Goal: Task Accomplishment & Management: Manage account settings

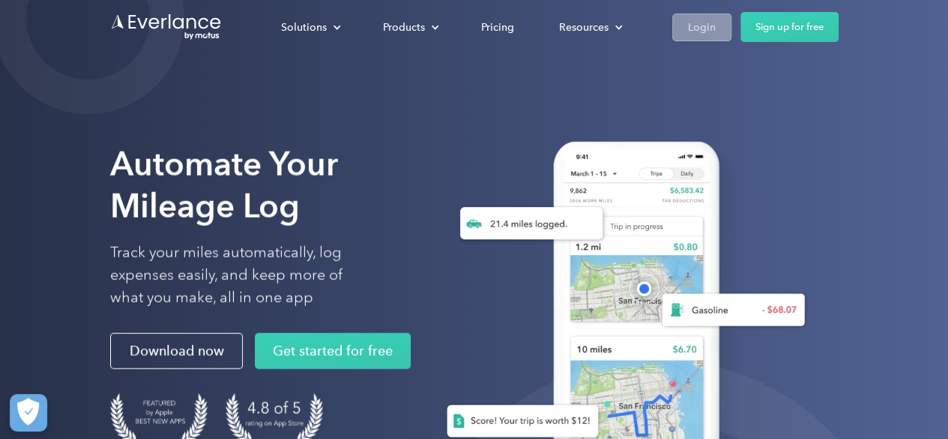
click at [707, 28] on div "Login" at bounding box center [702, 27] width 28 height 19
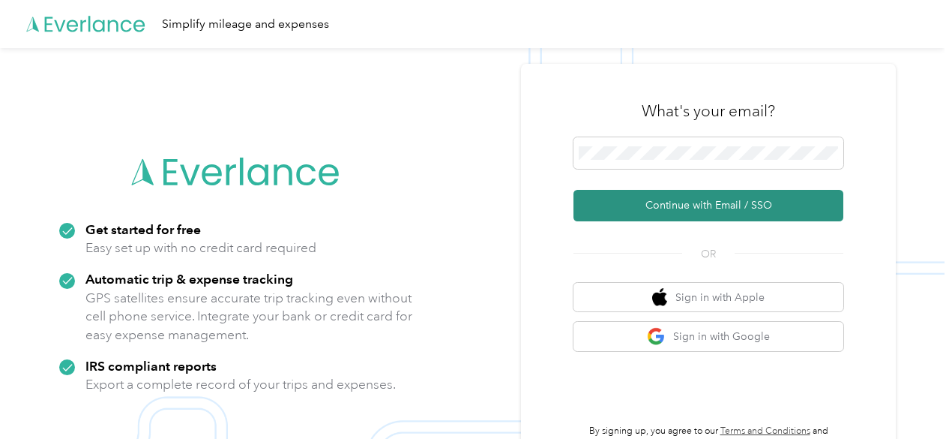
click at [691, 202] on button "Continue with Email / SSO" at bounding box center [709, 205] width 270 height 31
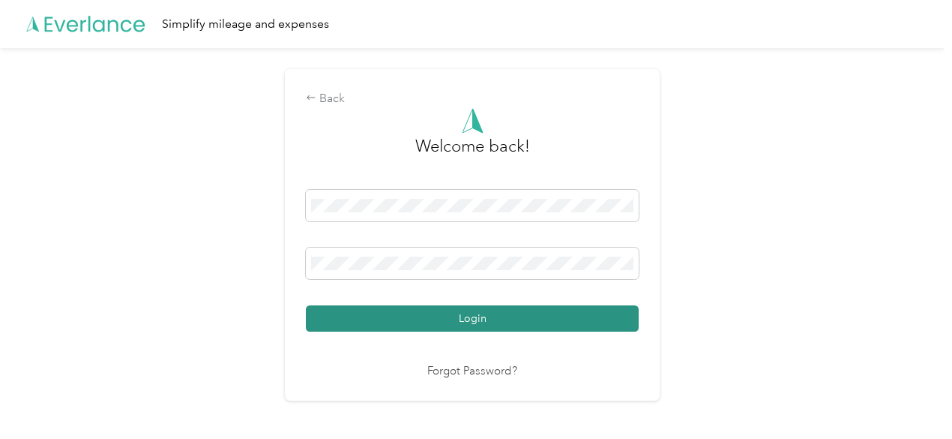
click at [490, 316] on button "Login" at bounding box center [472, 318] width 333 height 26
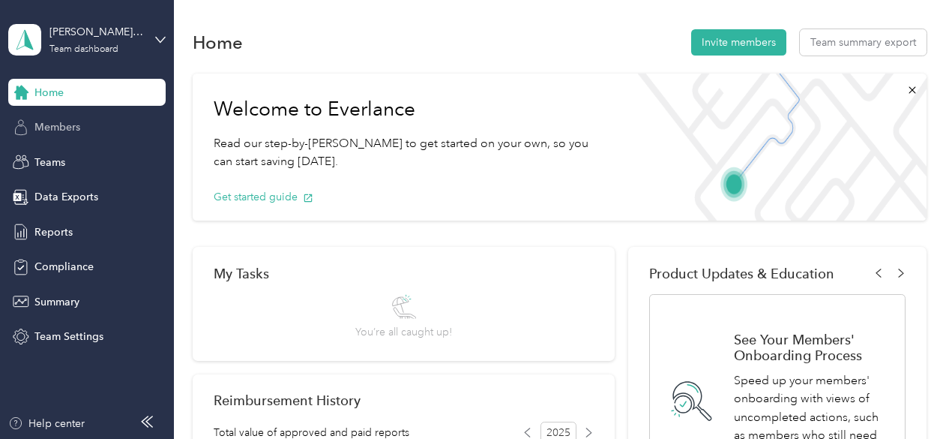
click at [64, 127] on span "Members" at bounding box center [57, 127] width 46 height 16
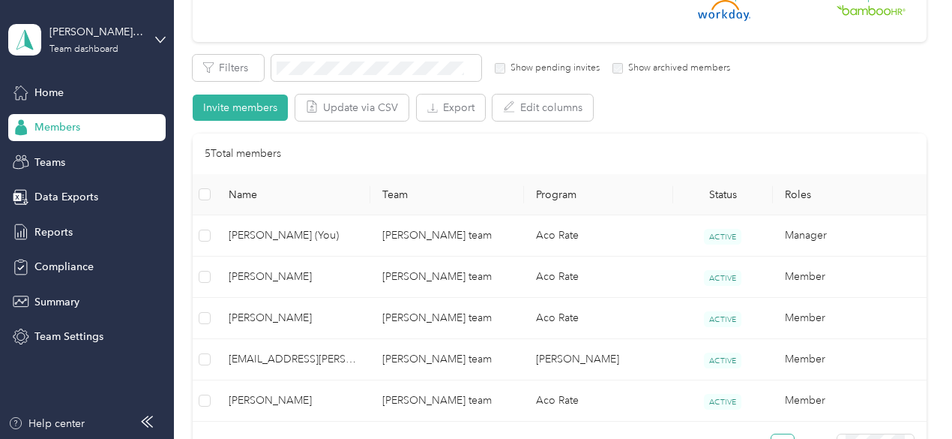
scroll to position [300, 0]
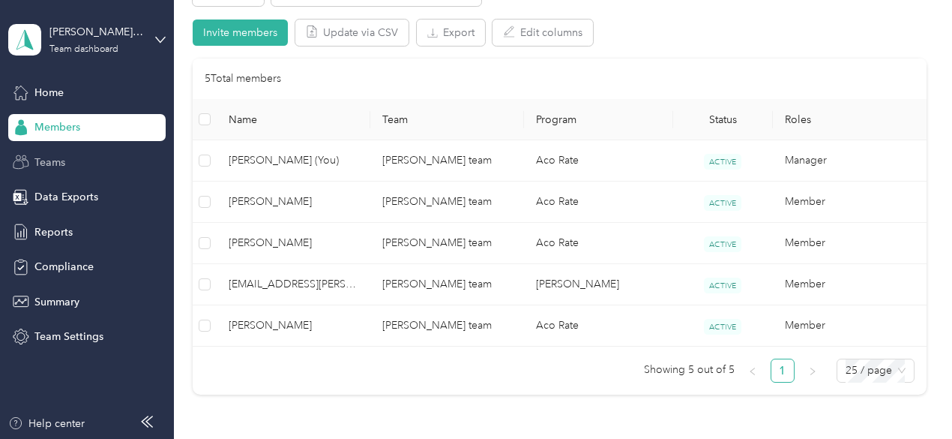
click at [50, 160] on span "Teams" at bounding box center [49, 162] width 31 height 16
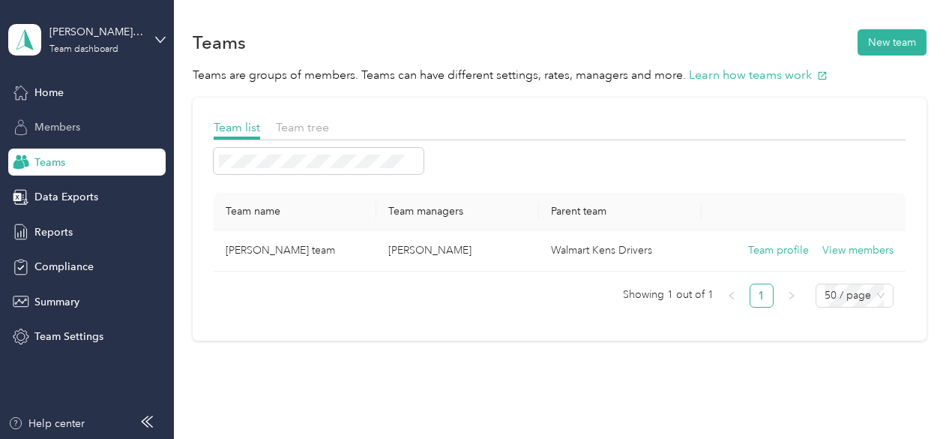
click at [49, 125] on span "Members" at bounding box center [57, 127] width 46 height 16
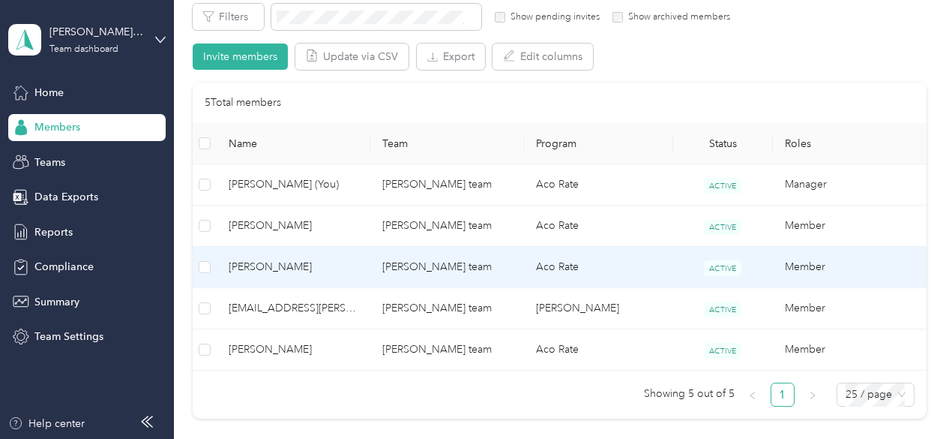
scroll to position [300, 0]
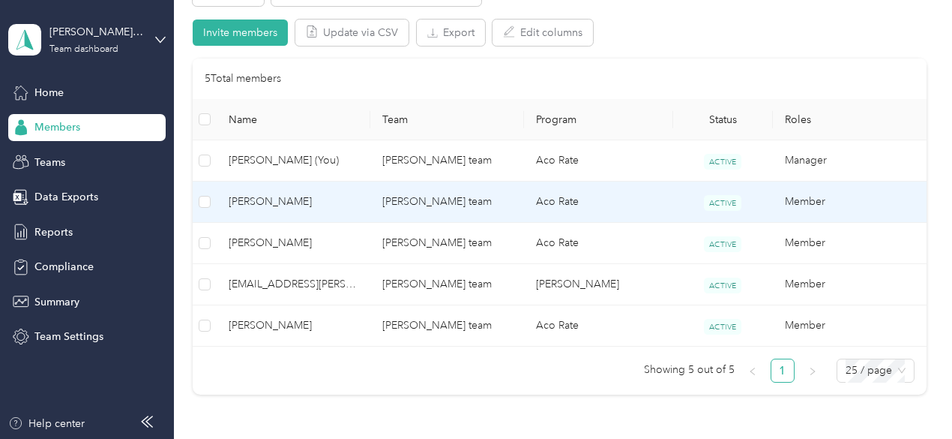
click at [441, 199] on td "[PERSON_NAME] team" at bounding box center [447, 201] width 154 height 41
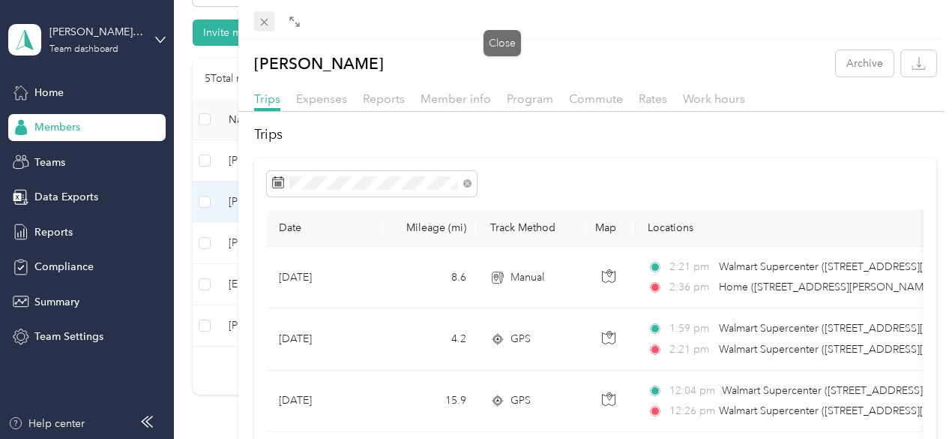
click at [268, 23] on icon at bounding box center [263, 22] width 7 height 7
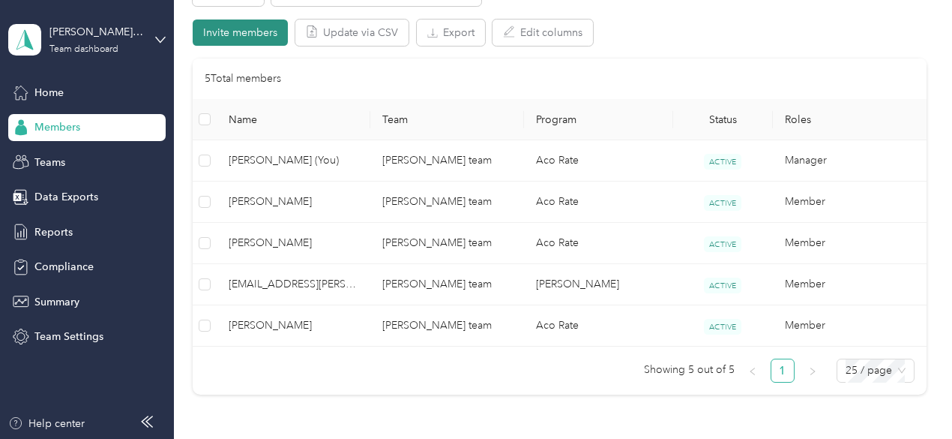
click at [241, 31] on button "Invite members" at bounding box center [240, 32] width 95 height 26
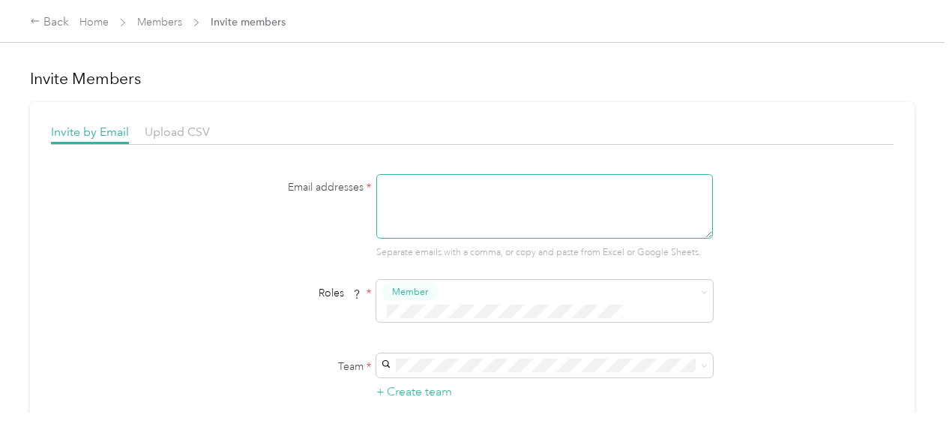
click at [412, 187] on textarea at bounding box center [544, 206] width 337 height 64
click at [384, 181] on textarea at bounding box center [544, 206] width 337 height 64
paste textarea "SAgbator@acosta.com"
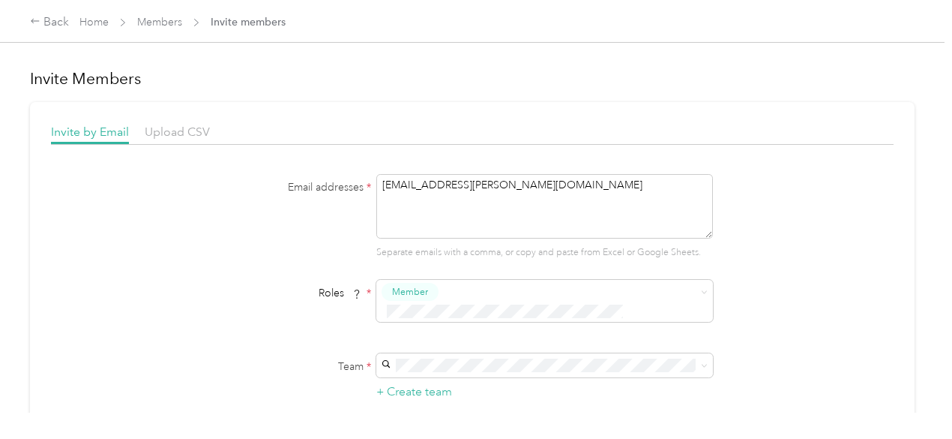
click at [477, 370] on span "[PERSON_NAME] team" at bounding box center [439, 370] width 109 height 13
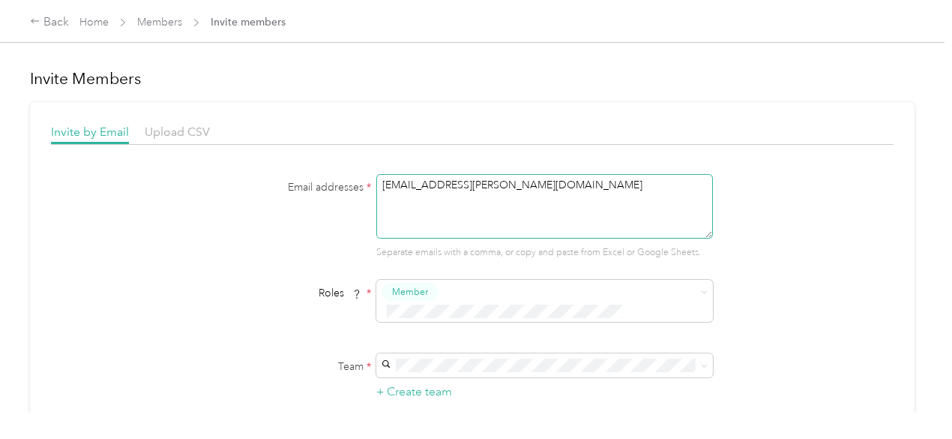
click at [510, 185] on textarea "SAgbator@acosta.com" at bounding box center [544, 206] width 337 height 64
paste textarea "JAsher@acosta.com"
click at [607, 178] on textarea "SAgbator@acosta.com , JAsher@acosta.com ," at bounding box center [544, 206] width 337 height 64
paste textarea "CBallou@acosta.com"
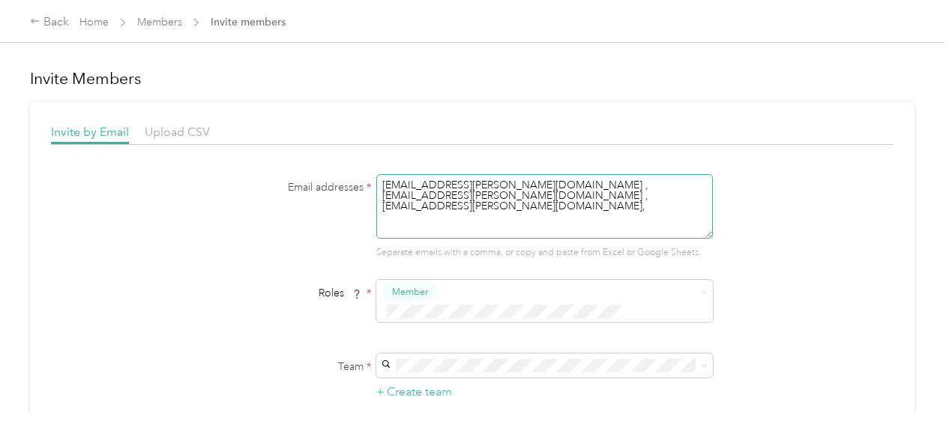
click at [703, 181] on textarea "SAgbator@acosta.com , JAsher@acosta.com , CBallou@acosta.com," at bounding box center [544, 206] width 337 height 64
paste textarea "MBenton2@acosta.com"
click at [501, 191] on textarea "SAgbator@acosta.com , JAsher@acosta.com , CBallou@acosta.com, MBenton2@acosta.c…" at bounding box center [544, 206] width 337 height 64
paste textarea "ECameron2@acosta.com"
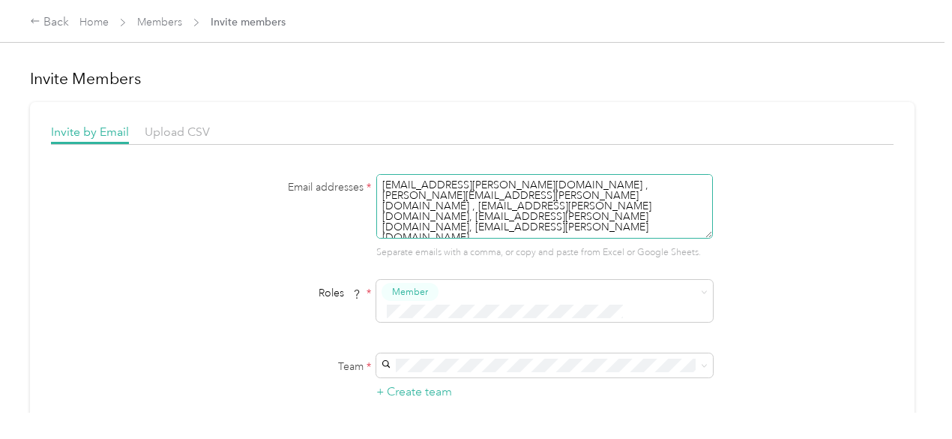
click at [623, 193] on textarea "SAgbator@acosta.com , JAsher@acosta.com , CBallou@acosta.com, MBenton2@acosta.c…" at bounding box center [544, 206] width 337 height 64
paste textarea "TCarr3@acosta.com"
click at [486, 205] on textarea "SAgbator@acosta.com , JAsher@acosta.com , CBallou@acosta.com, MBenton2@acosta.c…" at bounding box center [544, 206] width 337 height 64
paste textarea "ADeChiara@acosta.com"
click at [605, 205] on textarea "SAgbator@acosta.com , JAsher@acosta.com , CBallou@acosta.com, MBenton2@acosta.c…" at bounding box center [544, 206] width 337 height 64
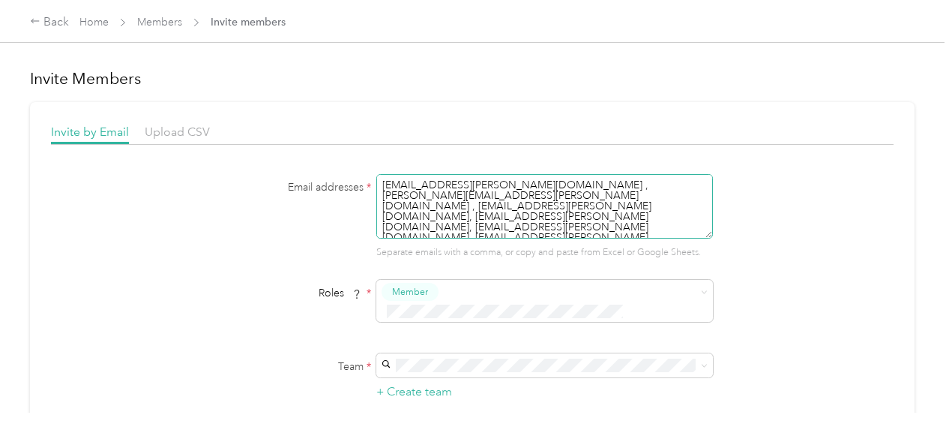
paste textarea "MDucksworth@acosta.com"
click at [514, 214] on textarea "SAgbator@acosta.com , JAsher@acosta.com , CBallou@acosta.com, MBenton2@acosta.c…" at bounding box center [544, 206] width 337 height 64
paste textarea "EEpps@acosta.com"
click at [614, 214] on textarea "SAgbator@acosta.com , JAsher@acosta.com , CBallou@acosta.com, MBenton2@acosta.c…" at bounding box center [544, 206] width 337 height 64
paste textarea "CGonzales4@acosta.com"
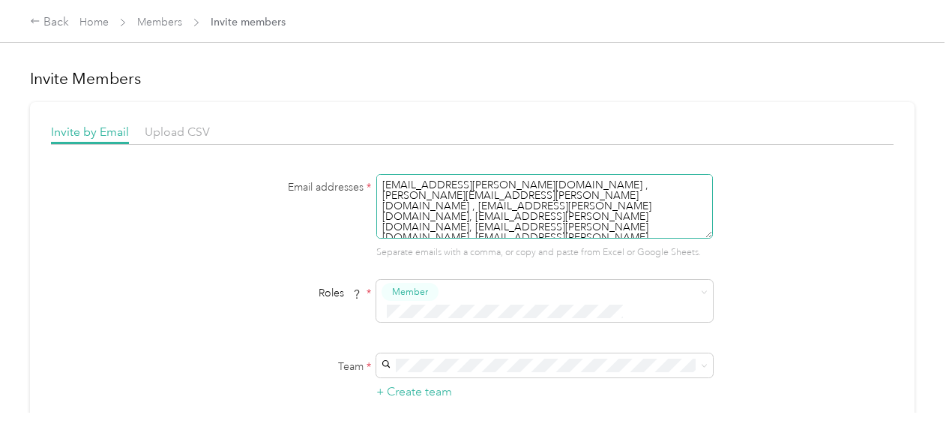
paste textarea "SHepp@acosta.com"
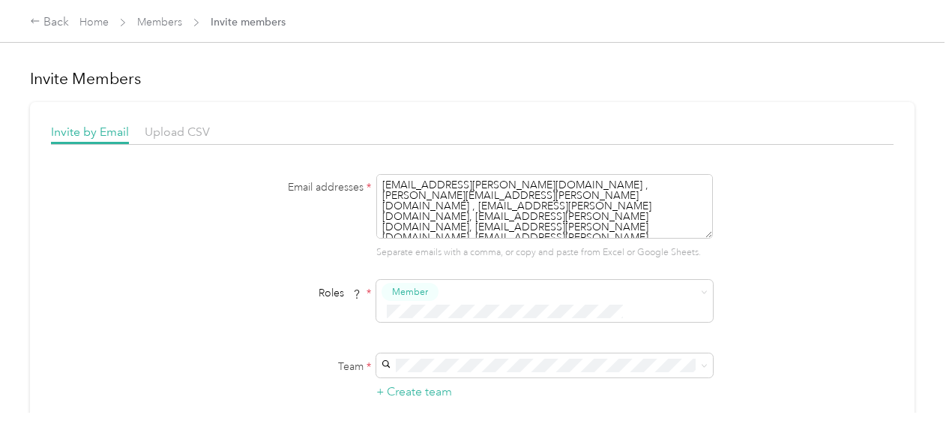
scroll to position [6, 0]
paste textarea "CLHubbard@acosta.com"
click at [607, 229] on textarea "SAgbator@acosta.com , JAsher@acosta.com , CBallou@acosta.com, MBenton2@acosta.c…" at bounding box center [544, 206] width 337 height 64
paste textarea "MMiller20@acosta.com"
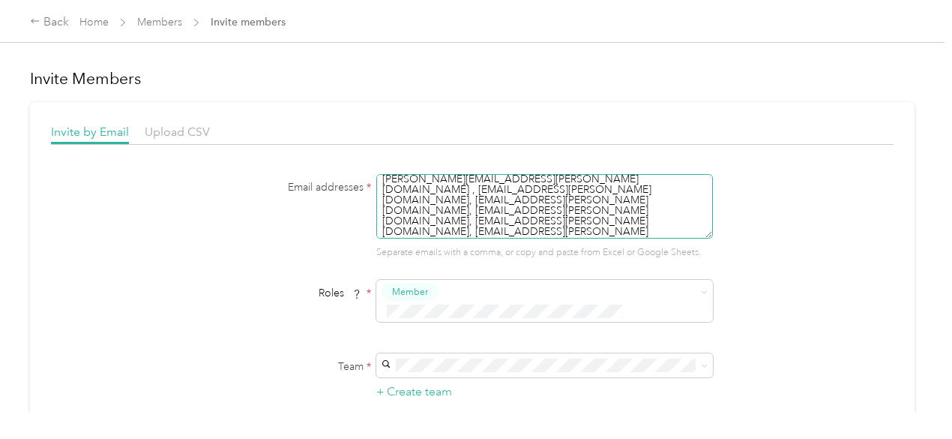
click at [499, 228] on textarea "SAgbator@acosta.com , JAsher@acosta.com , CBallou@acosta.com, MBenton2@acosta.c…" at bounding box center [544, 206] width 337 height 64
paste textarea "MOrtaAcevedo@acosta.com"
paste textarea "CPatrick@acosta.com"
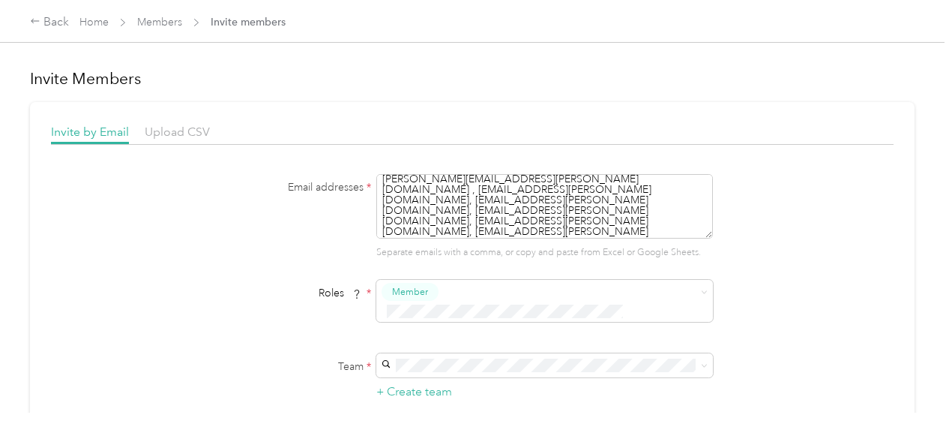
scroll to position [27, 0]
click at [496, 229] on textarea "SAgbator@acosta.com , JAsher@acosta.com , CBallou@acosta.com, MBenton2@acosta.c…" at bounding box center [544, 206] width 337 height 64
paste textarea "APierce3@acosta.com"
click at [597, 229] on textarea "SAgbator@acosta.com , JAsher@acosta.com , CBallou@acosta.com, MBenton2@acosta.c…" at bounding box center [544, 206] width 337 height 64
paste textarea "JShelby@acosta.com"
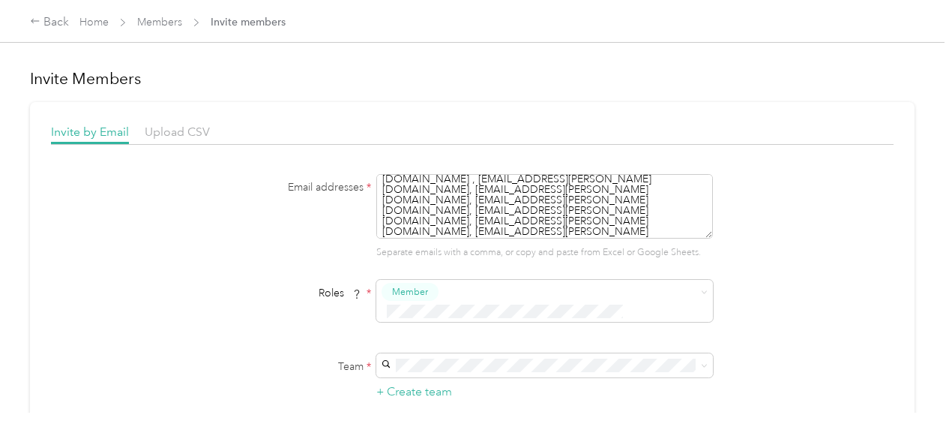
scroll to position [37, 0]
click at [487, 229] on textarea "SAgbator@acosta.com , JAsher@acosta.com , CBallou@acosta.com, MBenton2@acosta.c…" at bounding box center [544, 206] width 337 height 64
paste textarea "LSparksJr@acosta.com"
click at [600, 228] on textarea "SAgbator@acosta.com , JAsher@acosta.com , CBallou@acosta.com, MBenton2@acosta.c…" at bounding box center [544, 206] width 337 height 64
paste textarea "JUribe@acosta.com"
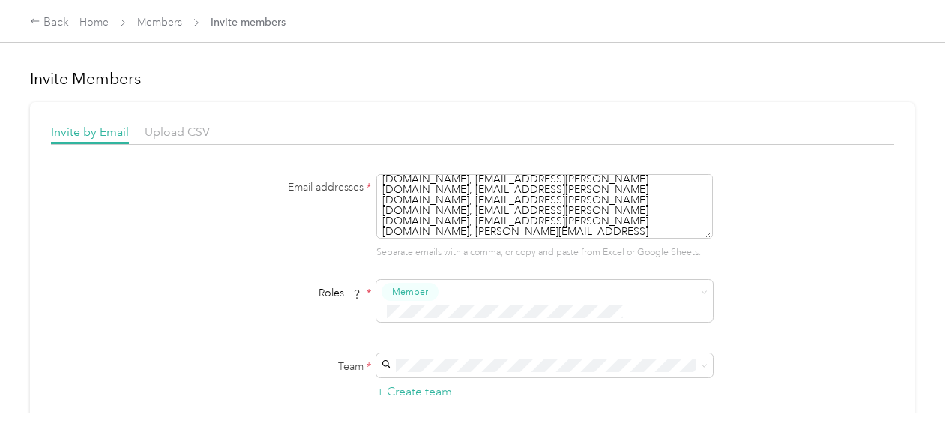
scroll to position [48, 0]
click at [693, 220] on textarea "SAgbator@acosta.com , JAsher@acosta.com , CBallou@acosta.com, MBenton2@acosta.c…" at bounding box center [544, 206] width 337 height 64
paste textarea "CWilliams35@acosta.com"
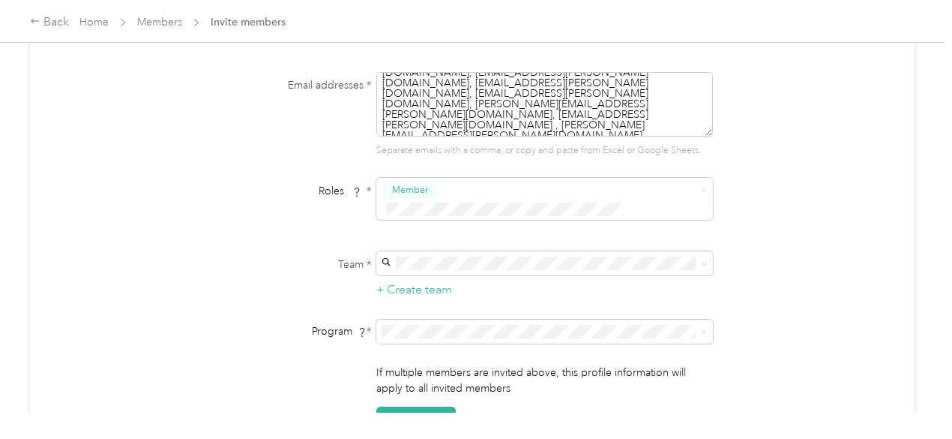
scroll to position [150, 0]
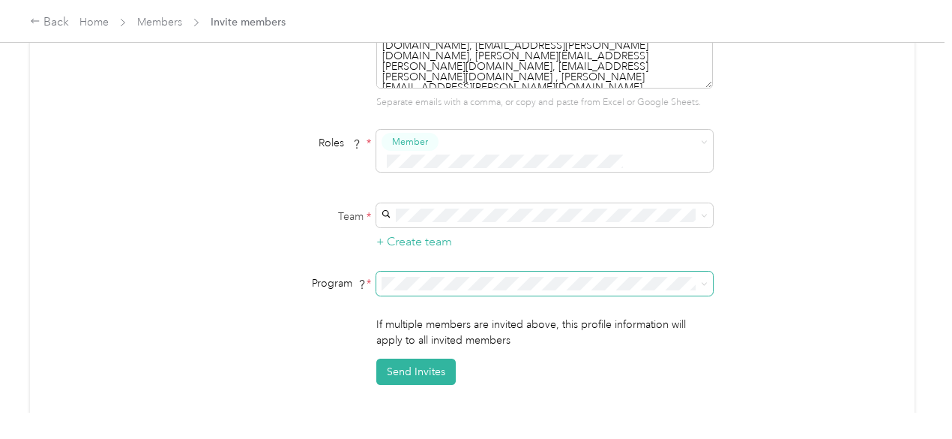
click at [702, 280] on icon at bounding box center [704, 283] width 7 height 7
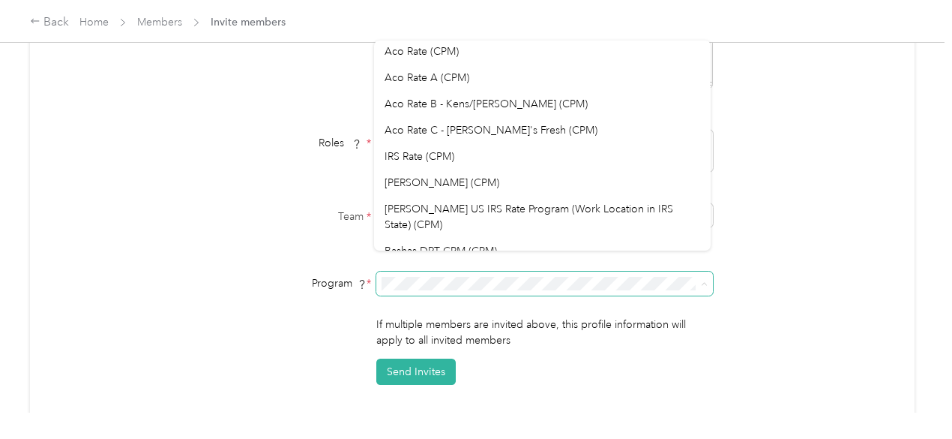
scroll to position [0, 0]
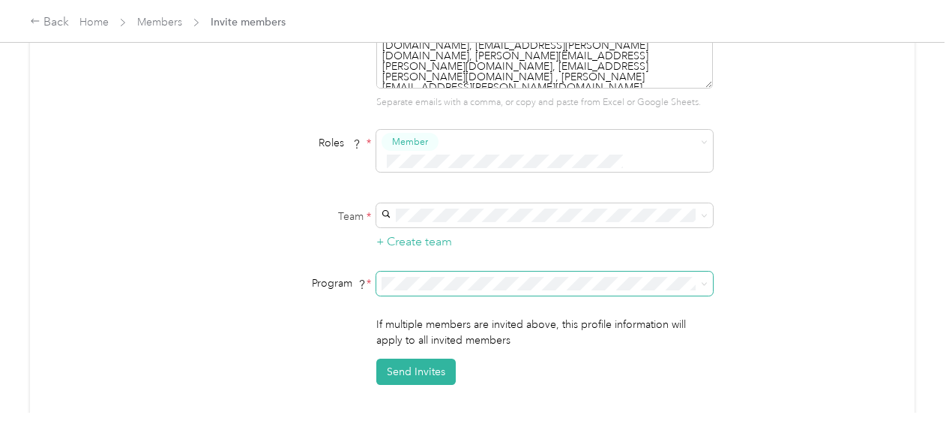
click at [520, 211] on div "Acosta (CPM)" at bounding box center [543, 206] width 316 height 16
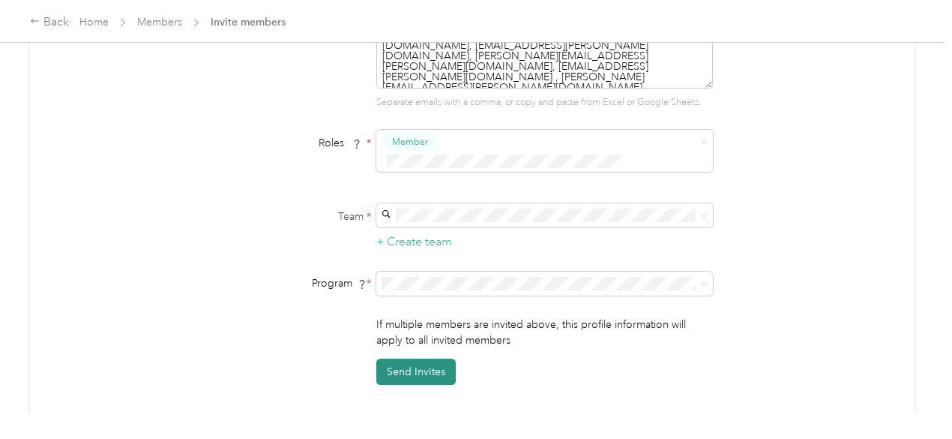
click at [409, 358] on button "Send Invites" at bounding box center [415, 371] width 79 height 26
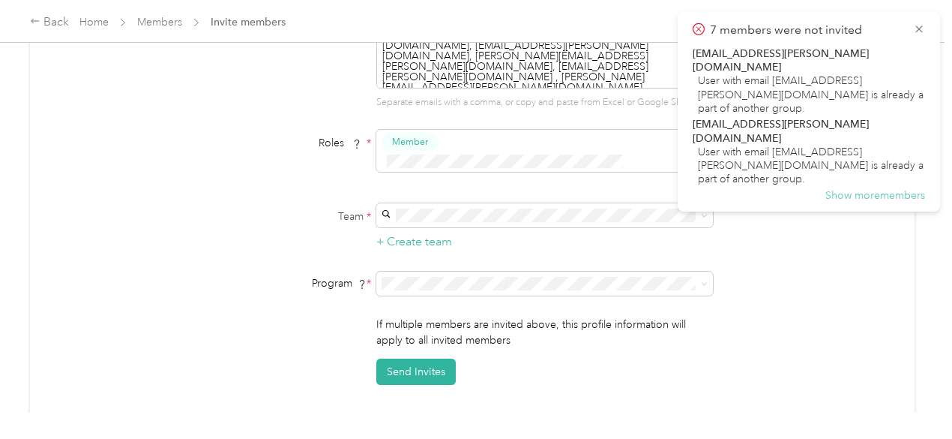
click at [855, 189] on button "Show more members" at bounding box center [876, 195] width 100 height 13
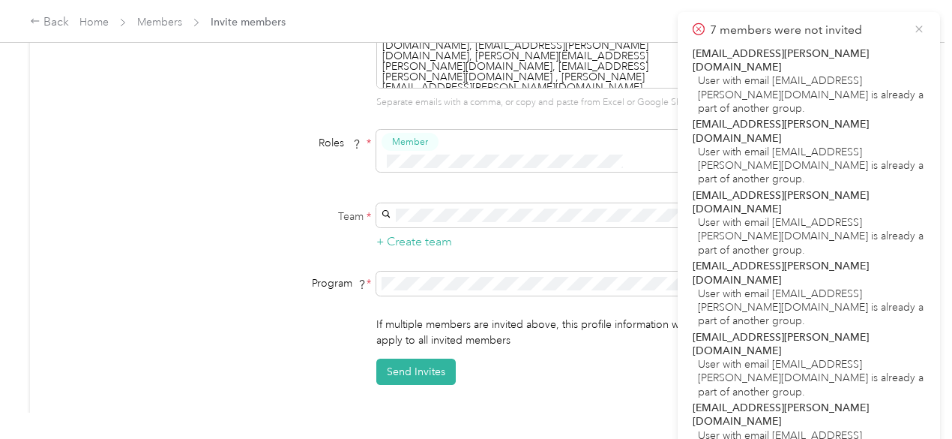
click at [921, 26] on icon at bounding box center [919, 28] width 12 height 13
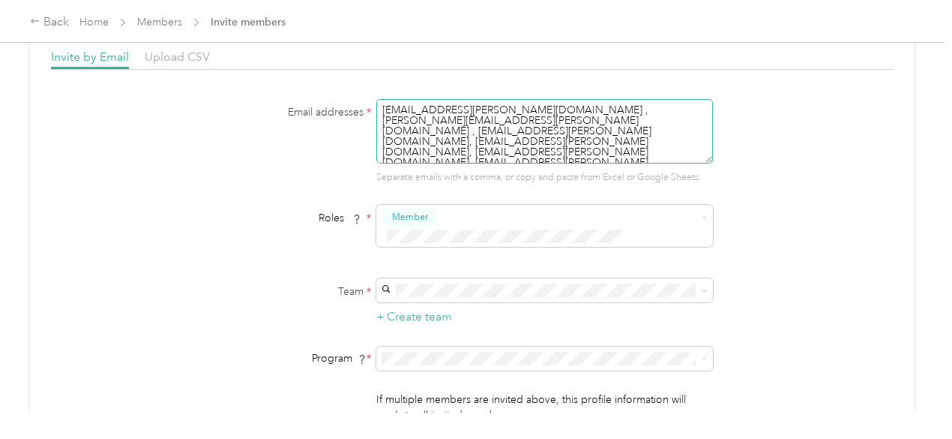
scroll to position [63, 0]
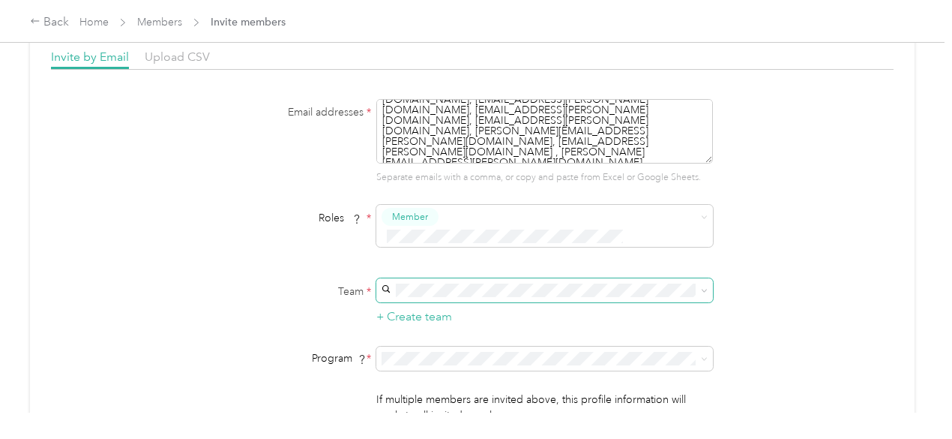
click at [701, 287] on icon at bounding box center [704, 290] width 7 height 7
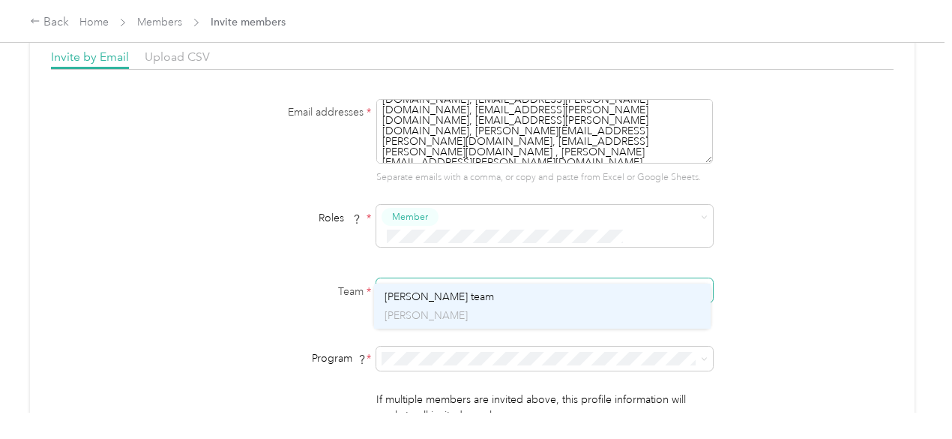
click at [525, 293] on div "Patricia Phillips's team Patricia Phillips" at bounding box center [543, 306] width 316 height 34
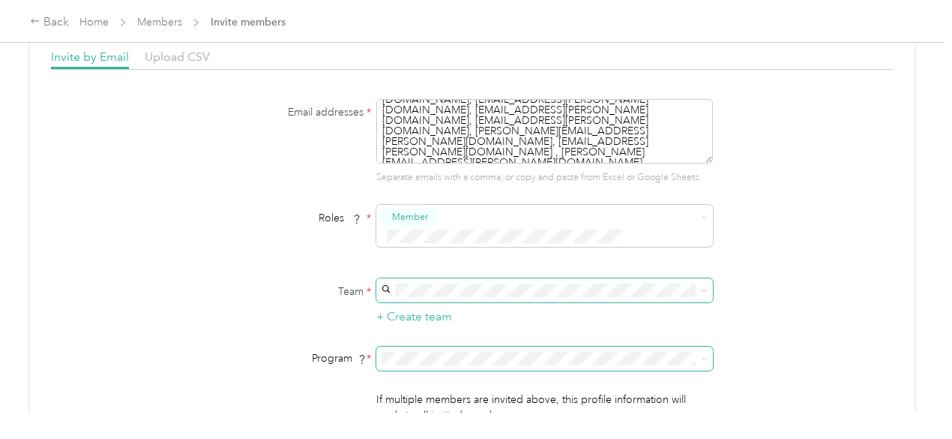
click at [701, 355] on icon at bounding box center [704, 358] width 7 height 7
click at [508, 282] on div "Acosta (CPM)" at bounding box center [543, 286] width 316 height 16
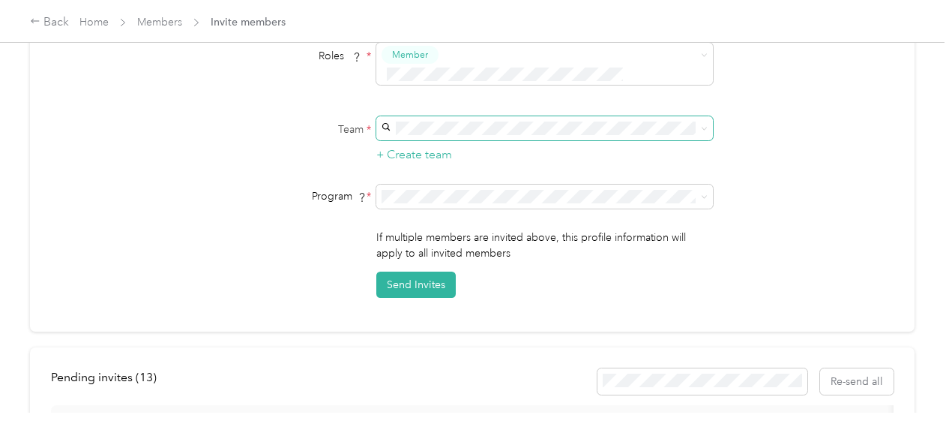
scroll to position [225, 0]
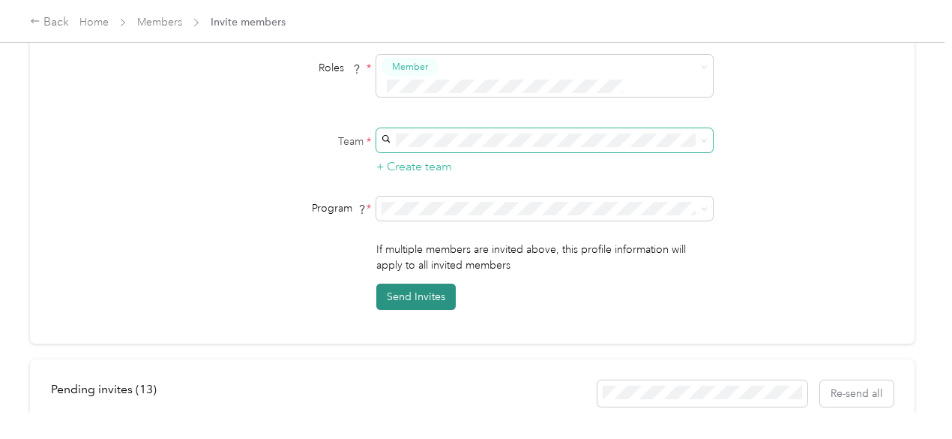
click at [418, 283] on button "Send Invites" at bounding box center [415, 296] width 79 height 26
click at [419, 283] on button "Send Invites" at bounding box center [415, 296] width 79 height 26
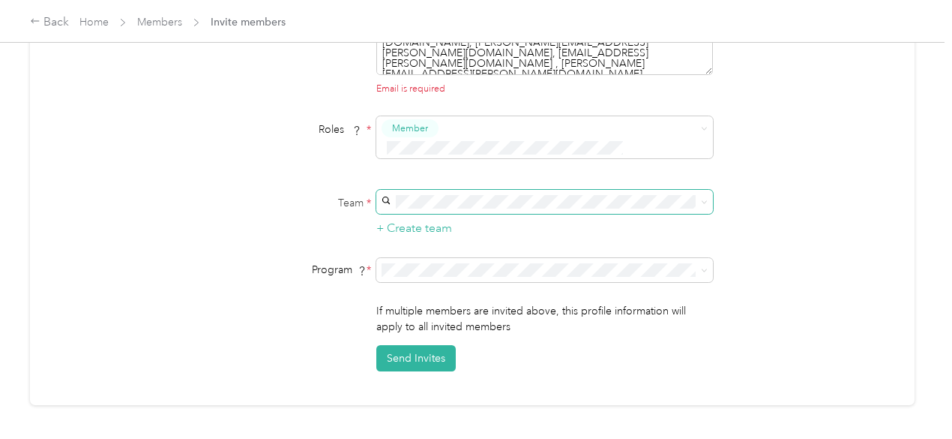
scroll to position [0, 0]
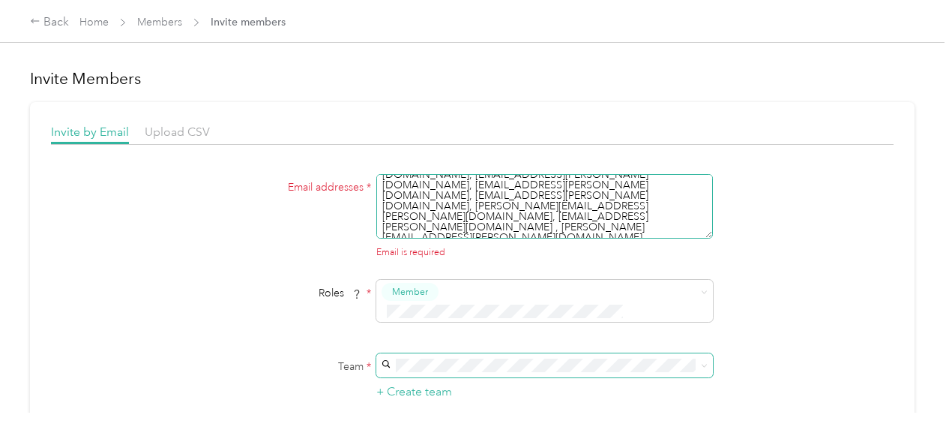
click at [675, 217] on textarea "SAgbator@acosta.com , JAsher@acosta.com , CBallou@acosta.com, MBenton2@acosta.c…" at bounding box center [544, 206] width 337 height 64
click at [627, 218] on textarea "SAgbator@acosta.com , JAsher@acosta.com , CBallou@acosta.com, MBenton2@acosta.c…" at bounding box center [544, 206] width 337 height 64
click at [598, 215] on textarea "SAgbator@acosta.com , JAsher@acosta.com , CBallou@acosta.com, MBenton2@acosta.c…" at bounding box center [544, 206] width 337 height 64
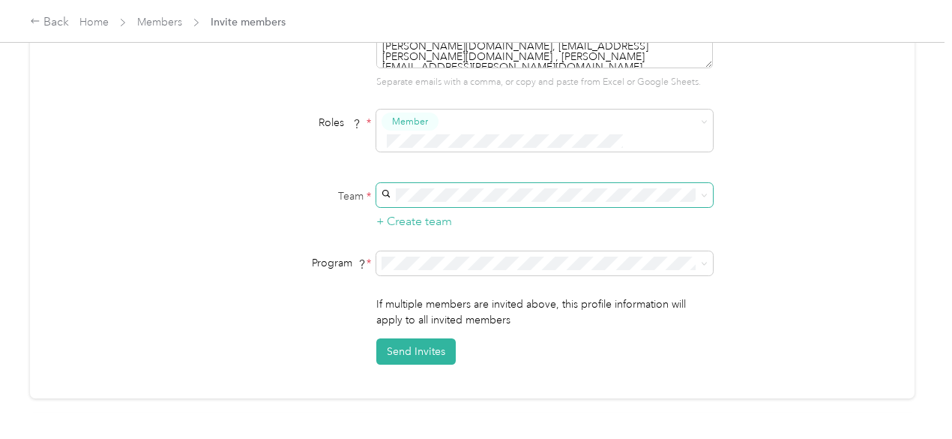
scroll to position [375, 0]
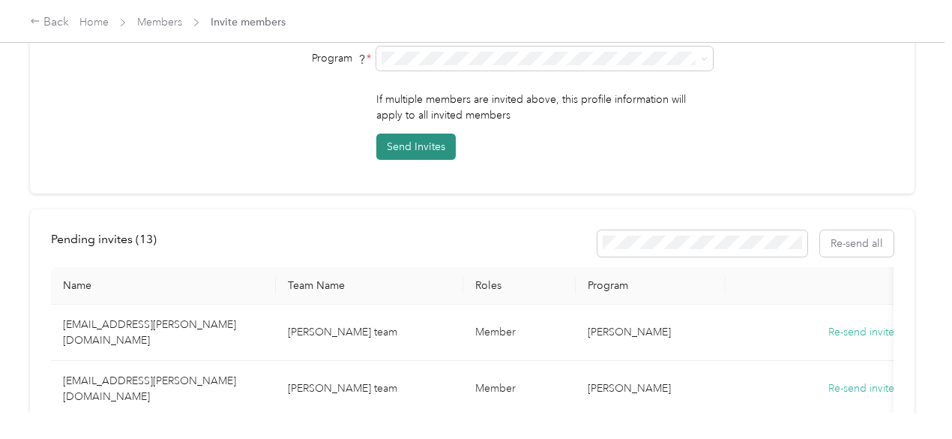
type textarea "SAgbator@acosta.com , JAsher@acosta.com , CBallou@acosta.com, MBenton2@acosta.c…"
click at [411, 133] on button "Send Invites" at bounding box center [415, 146] width 79 height 26
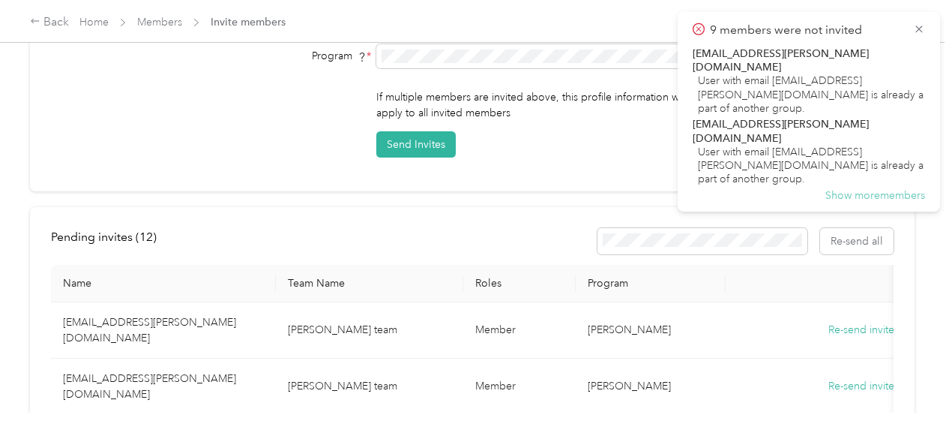
click at [892, 189] on button "Show more members" at bounding box center [876, 195] width 100 height 13
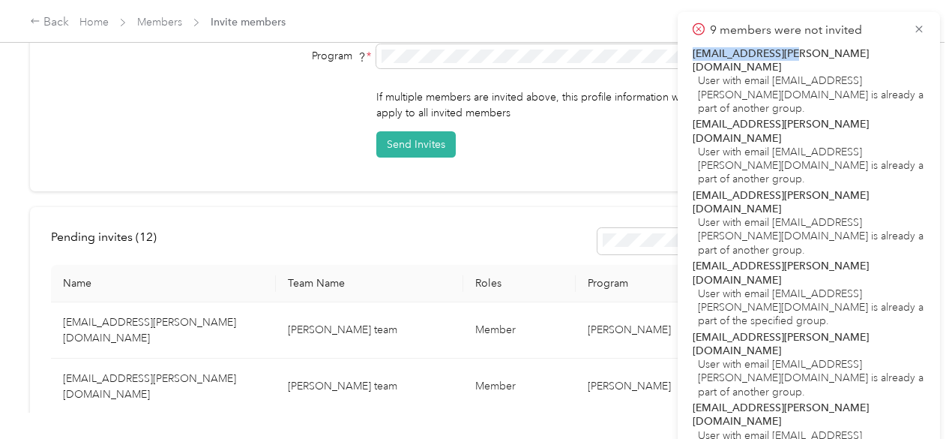
drag, startPoint x: 918, startPoint y: 27, endPoint x: 901, endPoint y: 56, distance: 33.6
click at [901, 56] on div "9 members were not invited CBallou@acosta.com User with email cballou@acosta.co…" at bounding box center [809, 332] width 232 height 622
click at [787, 51] on div "CBallou@acosta.com" at bounding box center [809, 60] width 232 height 27
click at [806, 50] on div "CBallou@acosta.com" at bounding box center [809, 60] width 232 height 27
click at [813, 54] on div "CBallou@acosta.com" at bounding box center [809, 60] width 232 height 27
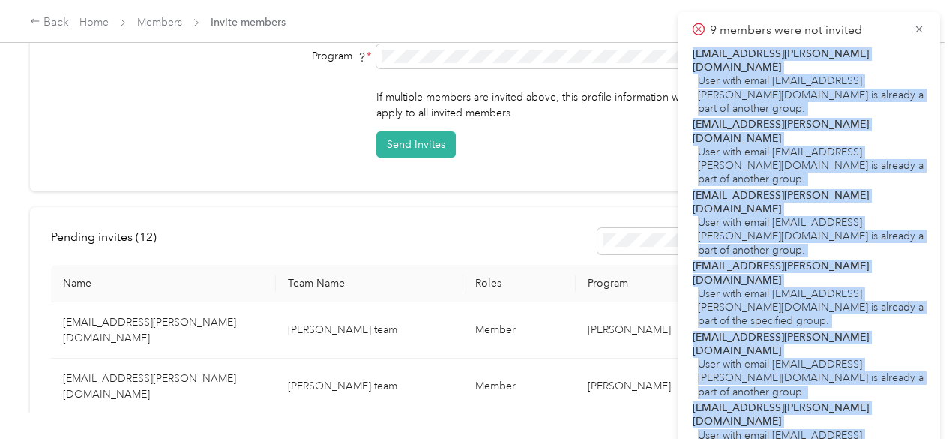
drag, startPoint x: 802, startPoint y: 388, endPoint x: 681, endPoint y: 53, distance: 355.5
click at [681, 53] on div "9 members were not invited CBallou@acosta.com User with email cballou@acosta.co…" at bounding box center [809, 332] width 262 height 640
copy div "CBallou@acosta.com User with email cballou@acosta.com is already a part of anot…"
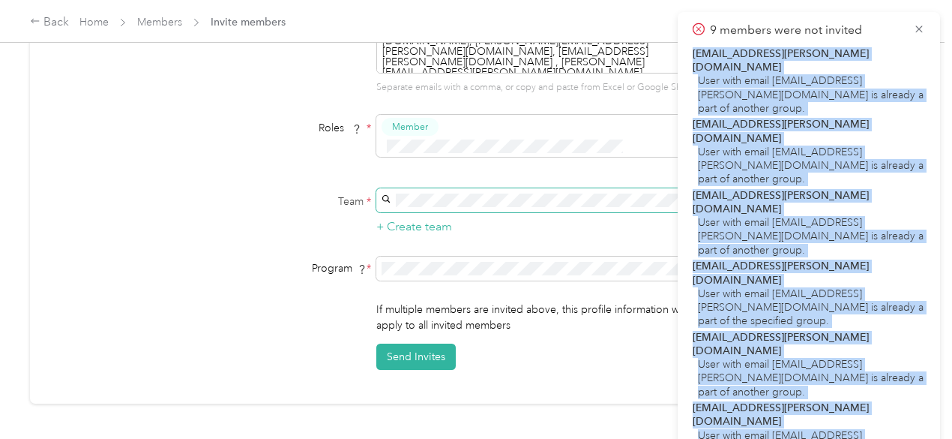
scroll to position [2, 0]
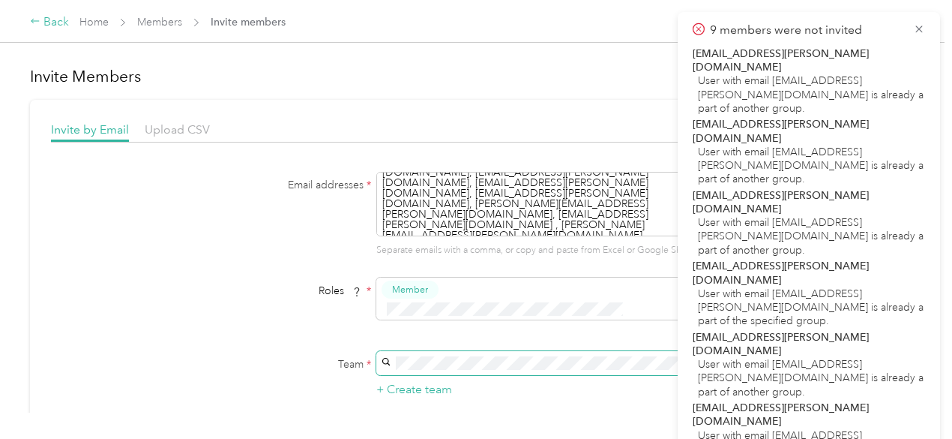
click at [47, 19] on div "Back" at bounding box center [49, 22] width 39 height 18
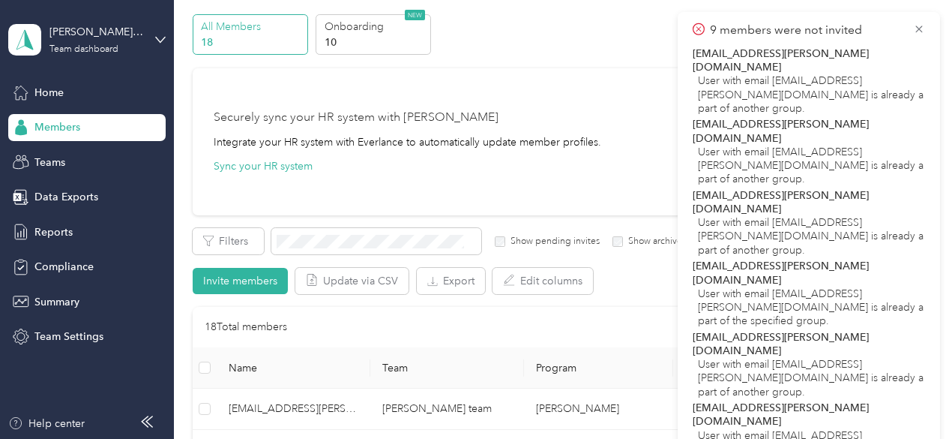
scroll to position [75, 0]
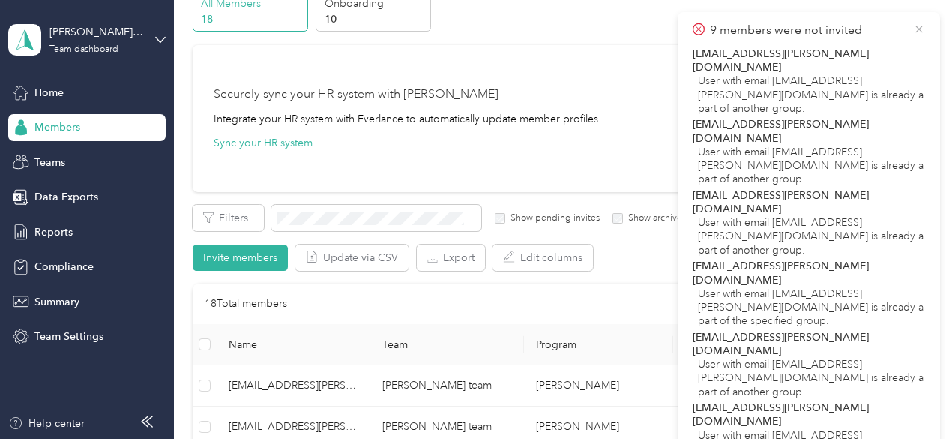
click at [919, 26] on icon at bounding box center [919, 28] width 12 height 13
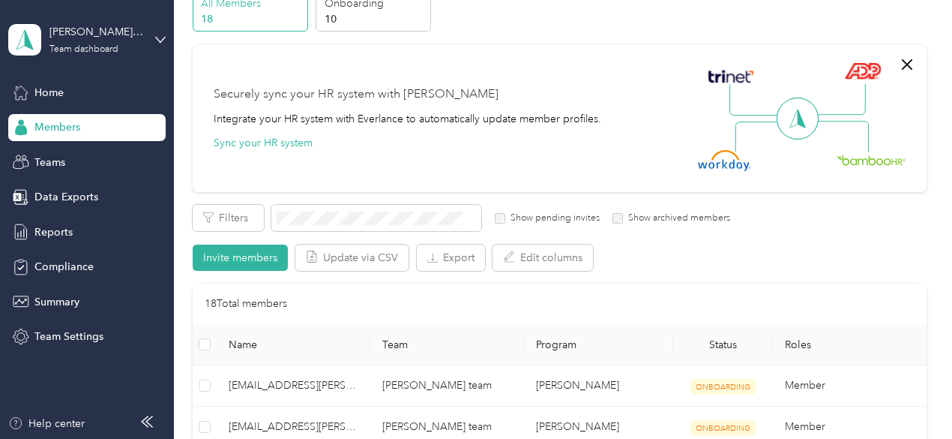
scroll to position [150, 0]
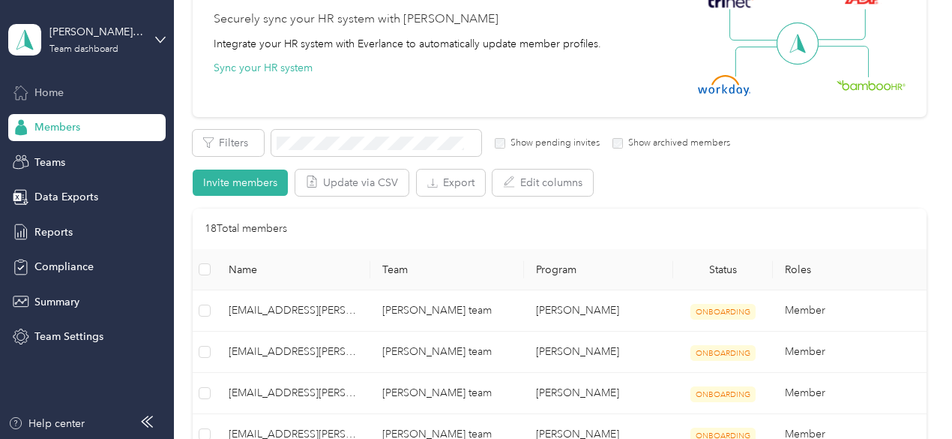
click at [52, 89] on span "Home" at bounding box center [48, 93] width 29 height 16
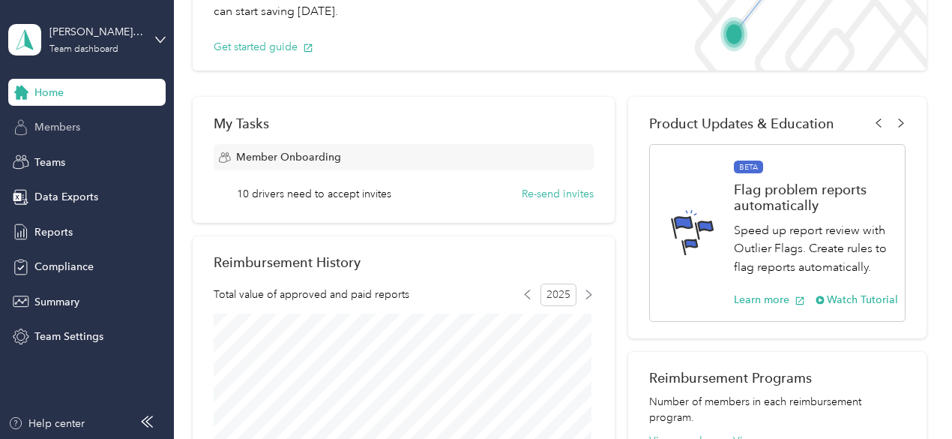
click at [55, 125] on span "Members" at bounding box center [57, 127] width 46 height 16
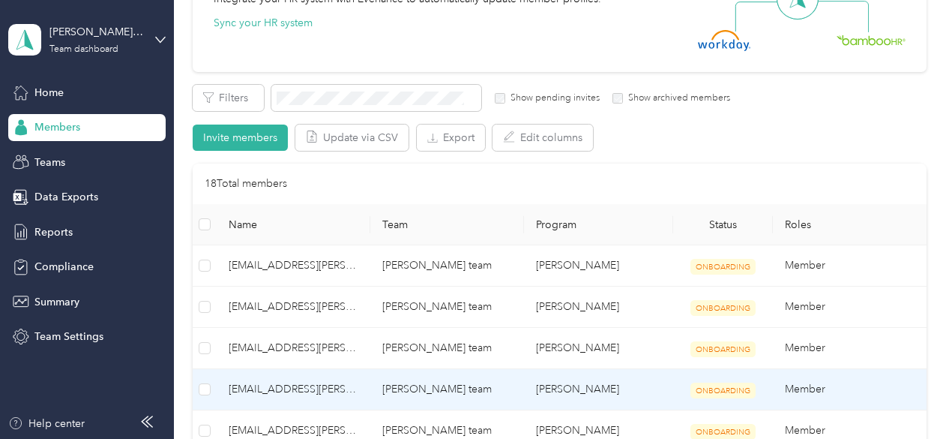
scroll to position [150, 0]
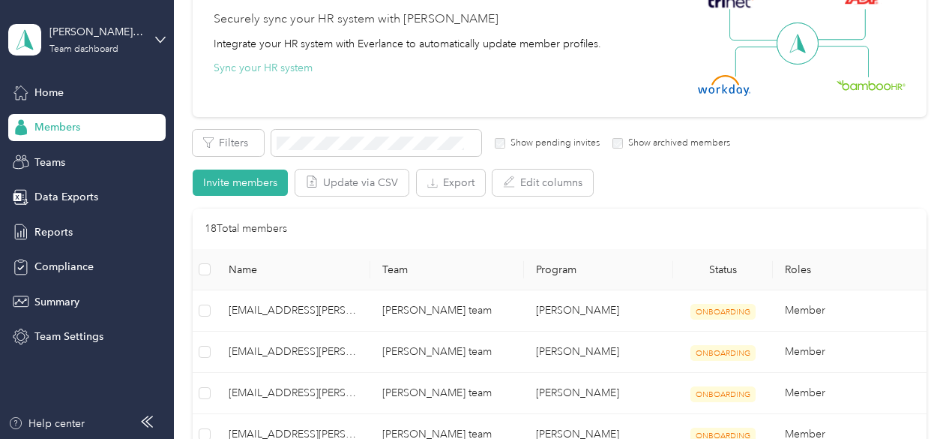
click at [256, 67] on button "Sync your HR system" at bounding box center [263, 68] width 99 height 16
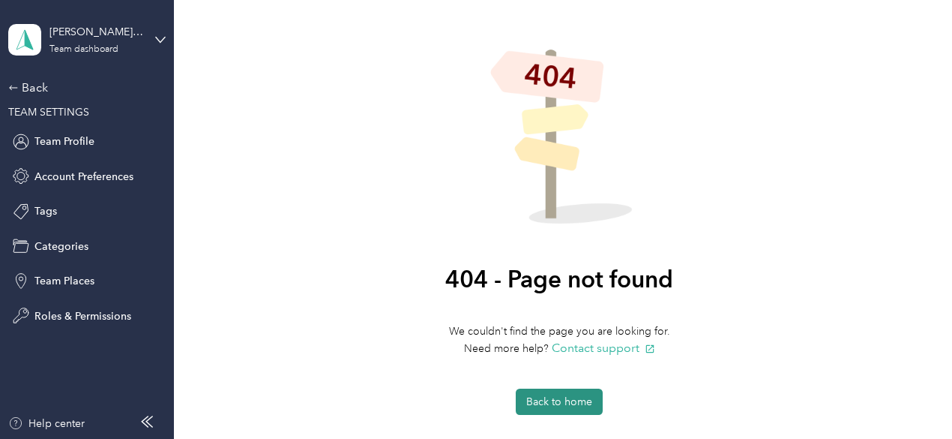
click at [558, 400] on button "Back to home" at bounding box center [559, 401] width 87 height 26
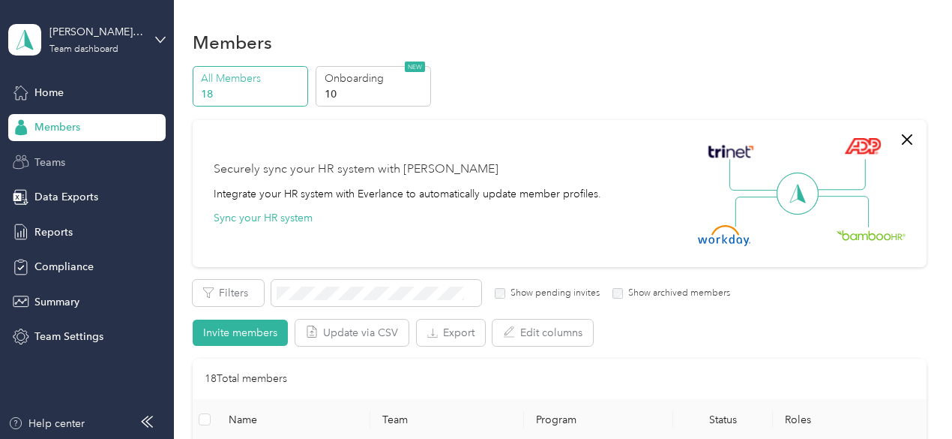
click at [50, 160] on span "Teams" at bounding box center [49, 162] width 31 height 16
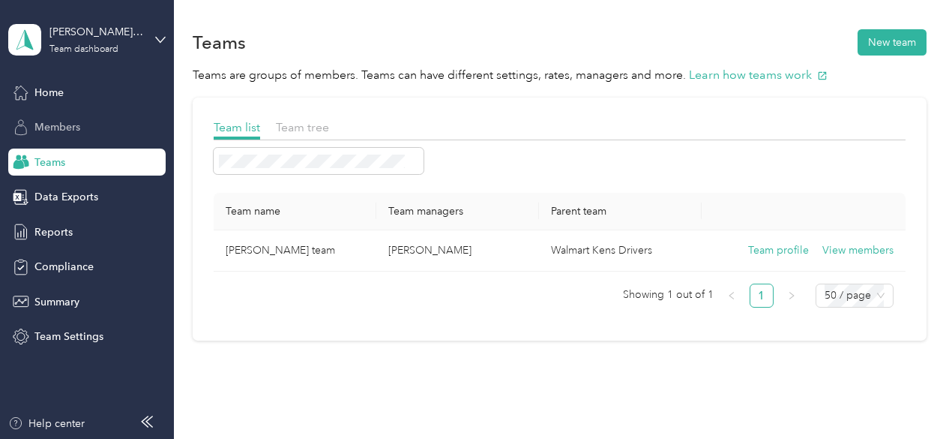
click at [47, 124] on span "Members" at bounding box center [57, 127] width 46 height 16
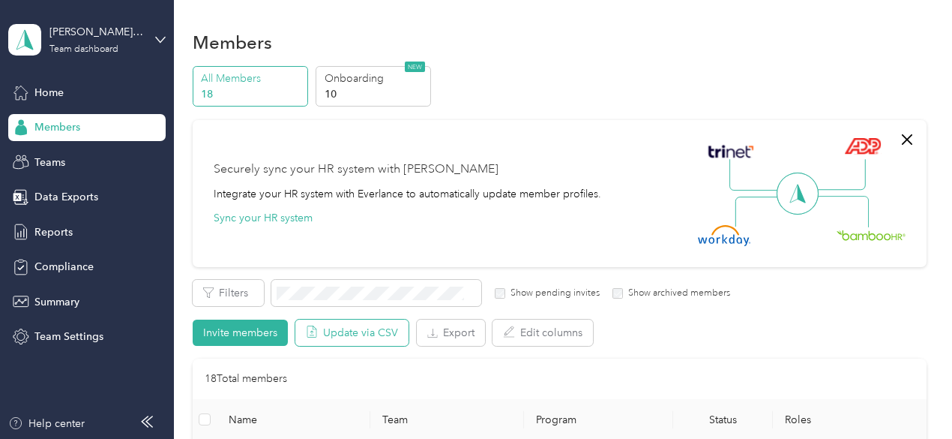
click at [357, 331] on button "Update via CSV" at bounding box center [351, 332] width 113 height 26
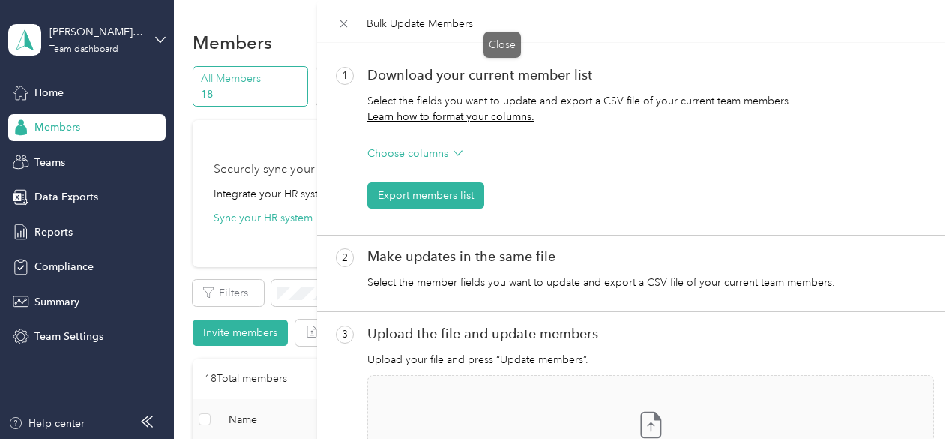
click at [508, 38] on div "Close" at bounding box center [502, 44] width 37 height 26
click at [350, 19] on icon at bounding box center [343, 23] width 13 height 13
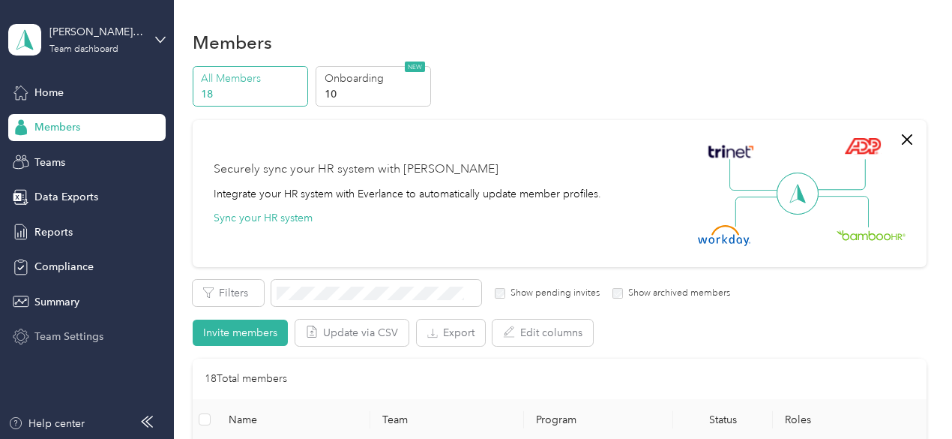
click at [76, 336] on span "Team Settings" at bounding box center [68, 336] width 69 height 16
click at [45, 127] on span "Members" at bounding box center [57, 127] width 46 height 16
click at [252, 332] on button "Invite members" at bounding box center [240, 332] width 95 height 26
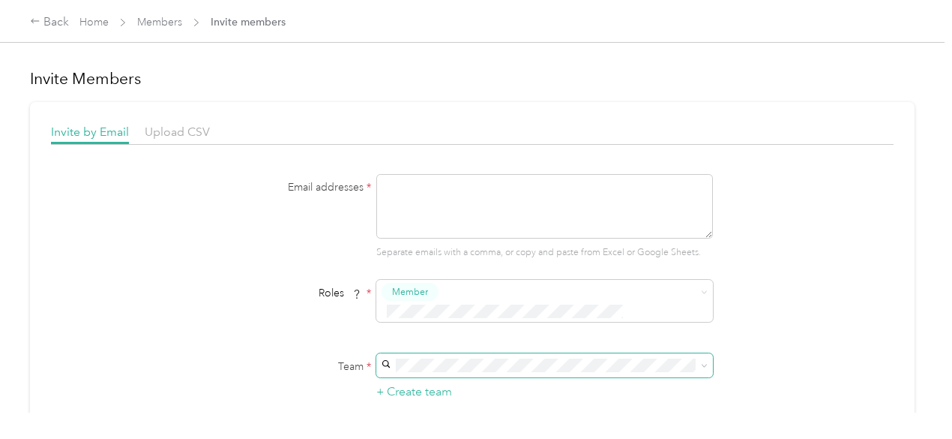
click at [701, 362] on icon at bounding box center [704, 365] width 7 height 7
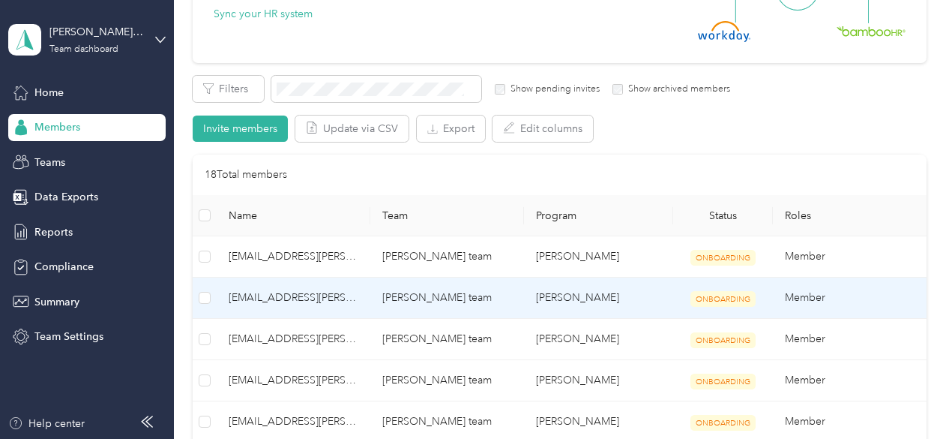
scroll to position [150, 0]
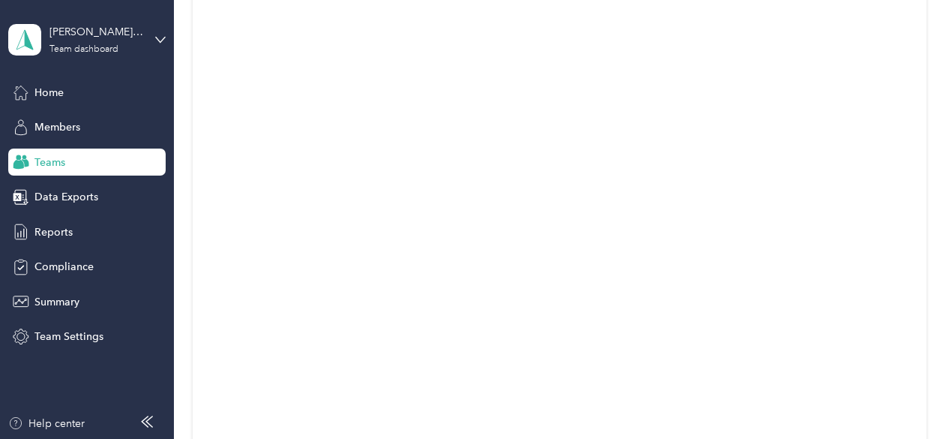
scroll to position [63, 0]
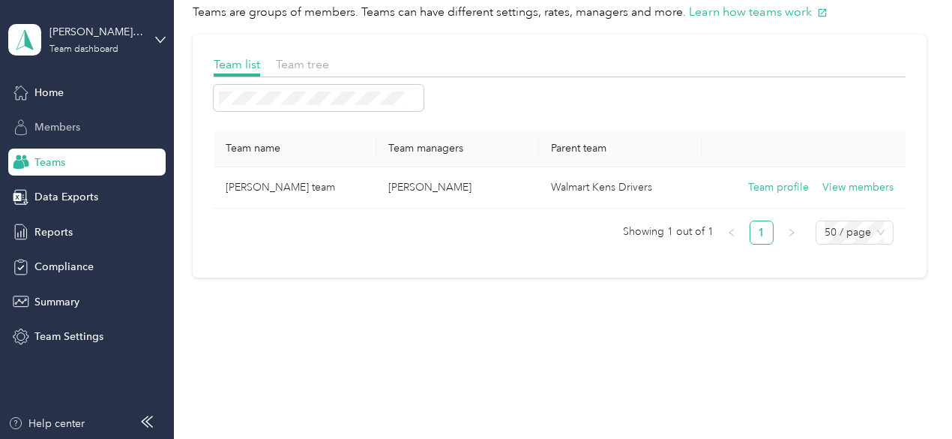
click at [54, 124] on span "Members" at bounding box center [57, 127] width 46 height 16
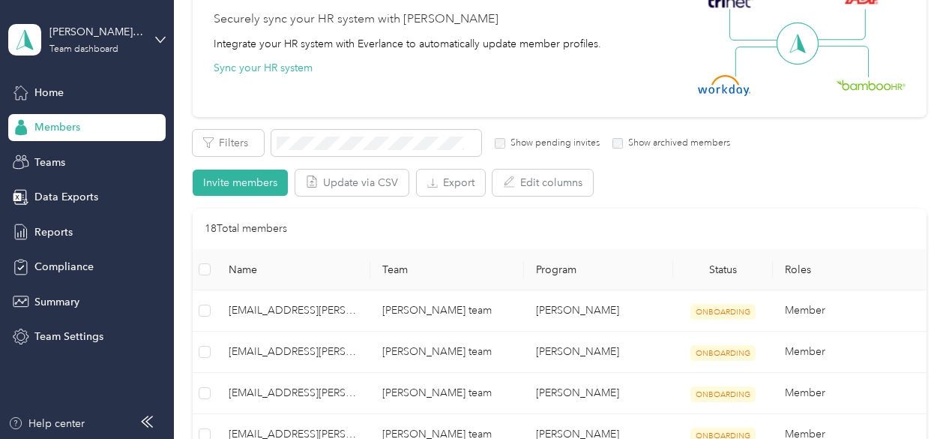
scroll to position [63, 0]
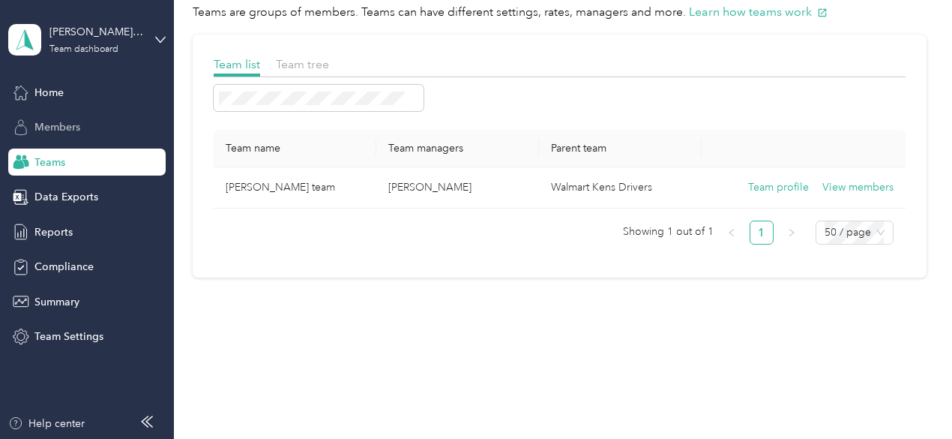
click at [58, 125] on span "Members" at bounding box center [57, 127] width 46 height 16
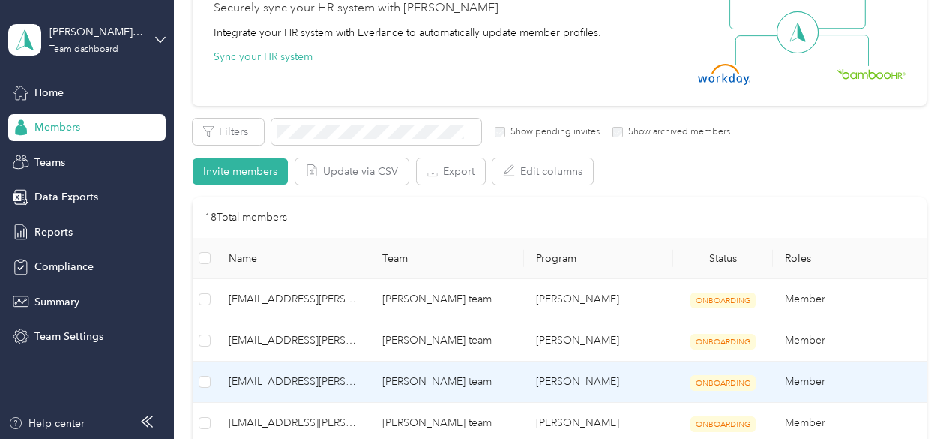
scroll to position [150, 0]
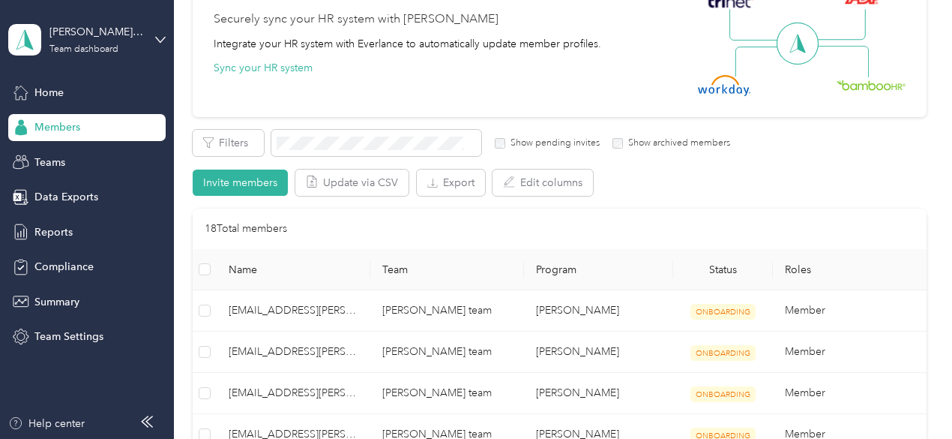
click at [539, 138] on label "Show pending invites" at bounding box center [552, 142] width 94 height 13
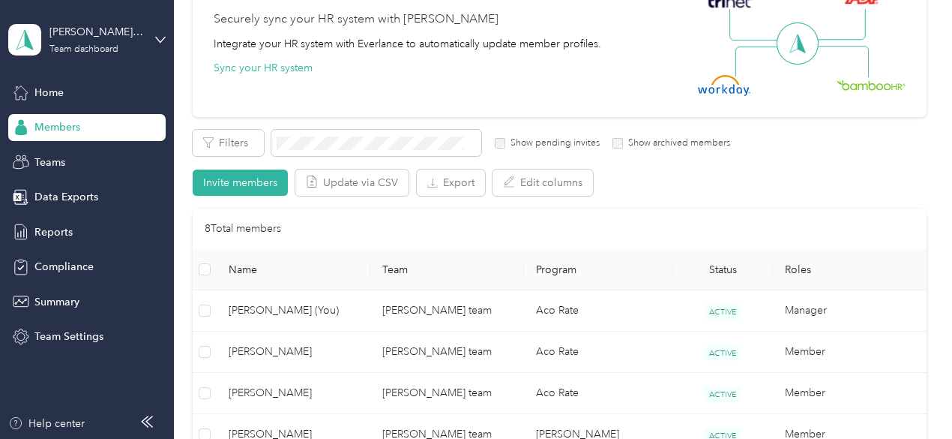
click at [539, 138] on label "Show pending invites" at bounding box center [552, 142] width 94 height 13
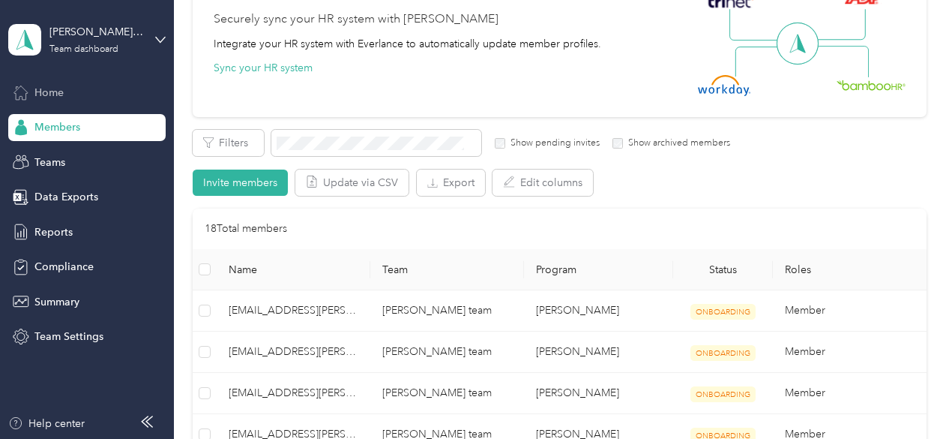
click at [58, 89] on span "Home" at bounding box center [48, 93] width 29 height 16
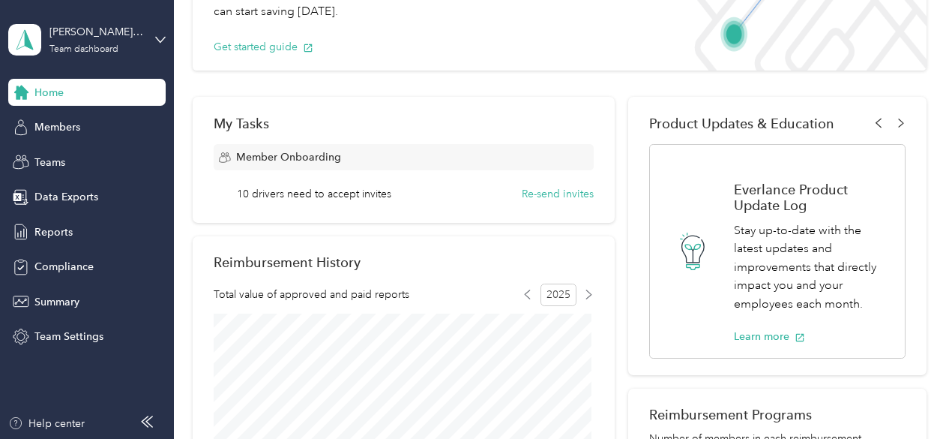
click at [876, 121] on icon at bounding box center [878, 122] width 5 height 9
click at [751, 335] on button "Learn more" at bounding box center [769, 336] width 71 height 16
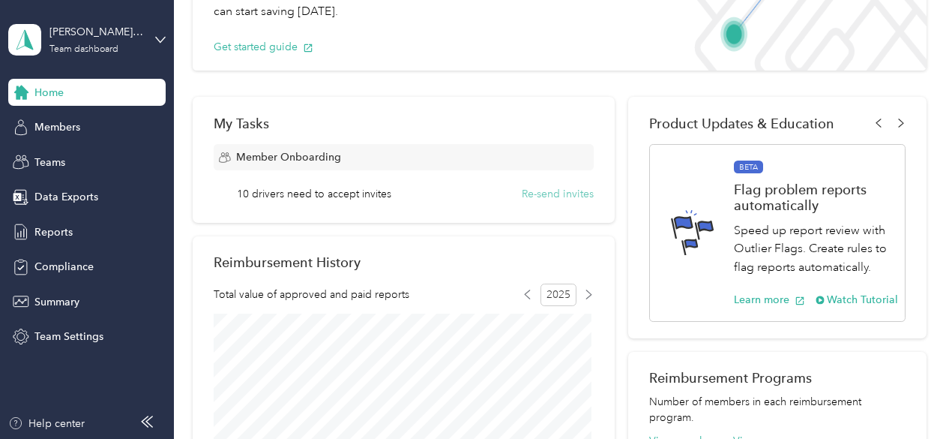
click at [554, 194] on button "Re-send invites" at bounding box center [558, 194] width 72 height 16
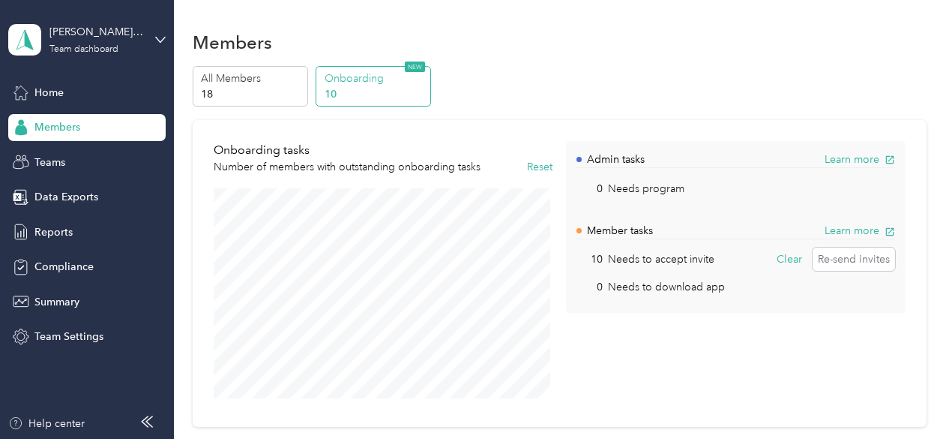
click at [53, 122] on span "Members" at bounding box center [57, 127] width 46 height 16
click at [51, 163] on span "Teams" at bounding box center [49, 162] width 31 height 16
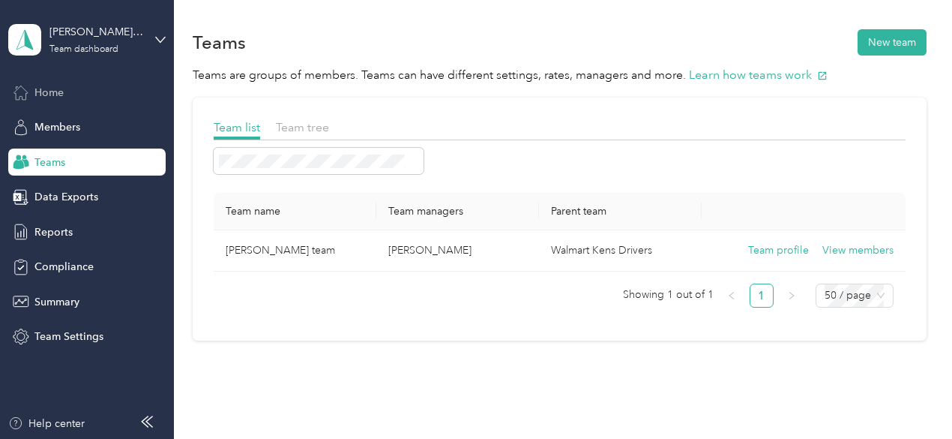
click at [43, 86] on span "Home" at bounding box center [48, 93] width 29 height 16
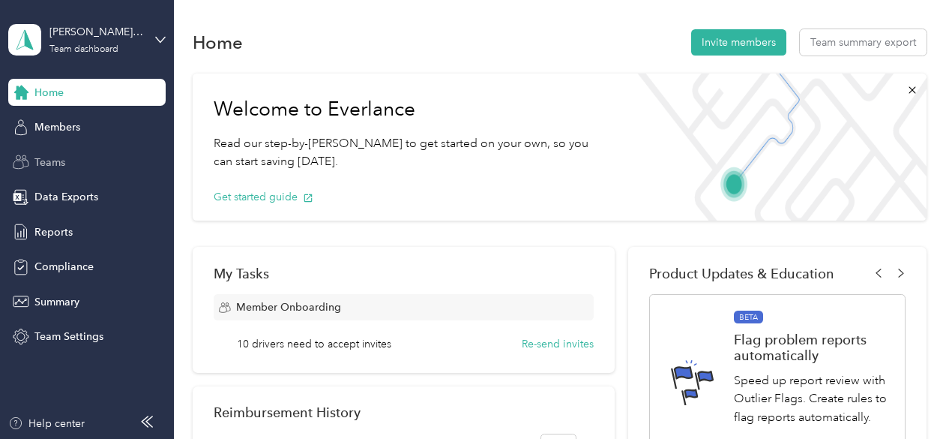
click at [46, 160] on span "Teams" at bounding box center [49, 162] width 31 height 16
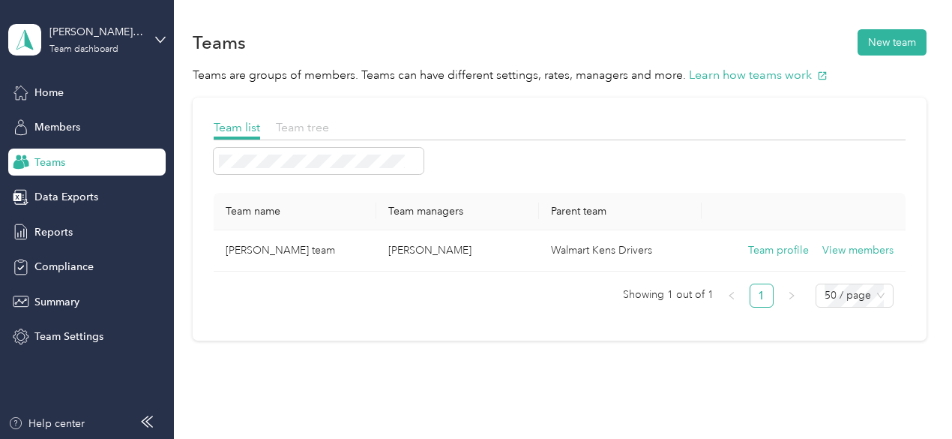
click at [316, 125] on span "Team tree" at bounding box center [302, 127] width 53 height 14
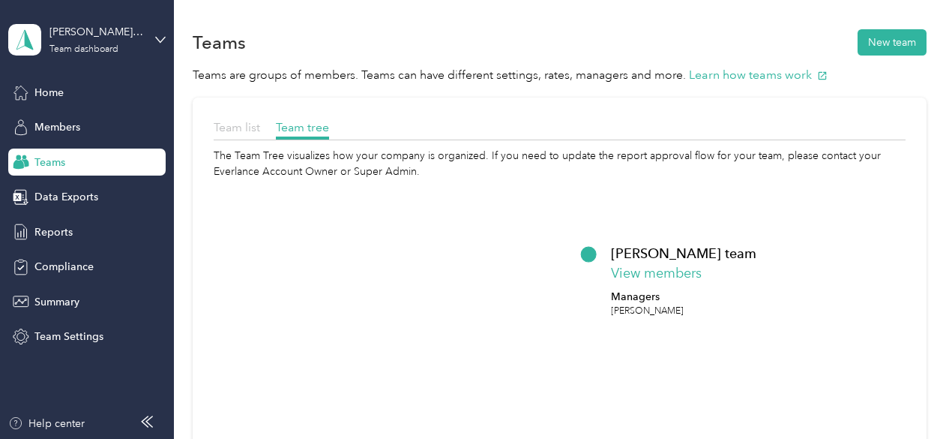
click at [237, 126] on span "Team list" at bounding box center [237, 127] width 46 height 14
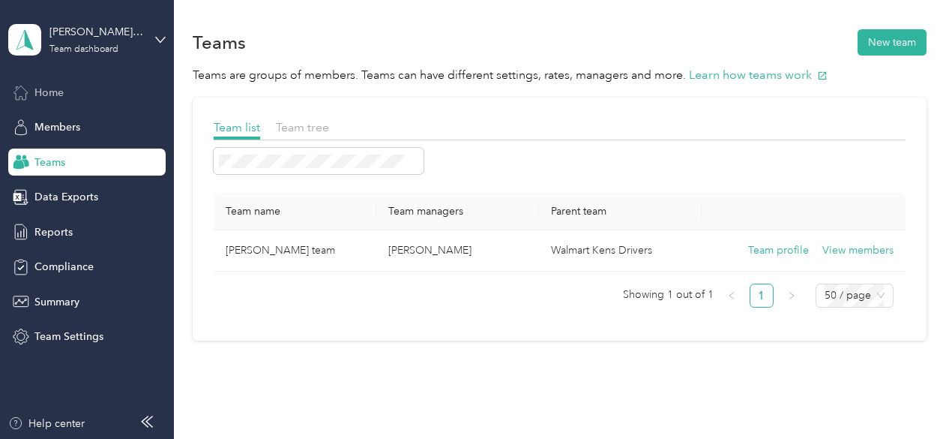
click at [56, 89] on span "Home" at bounding box center [48, 93] width 29 height 16
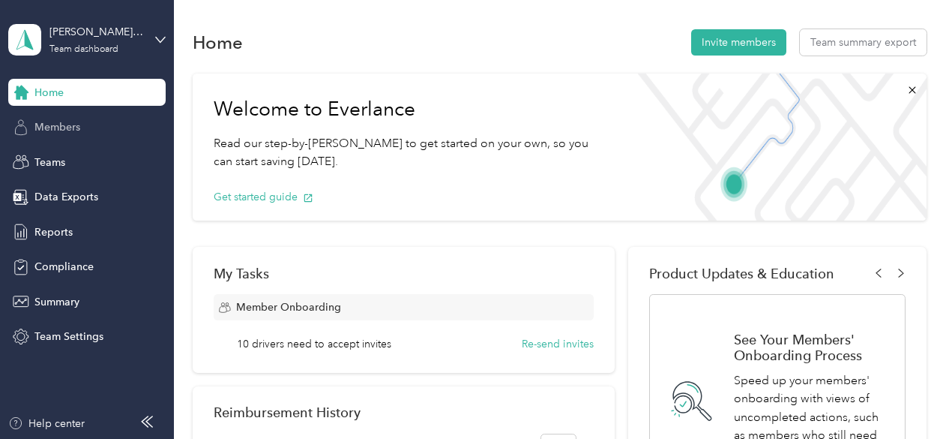
click at [60, 122] on span "Members" at bounding box center [57, 127] width 46 height 16
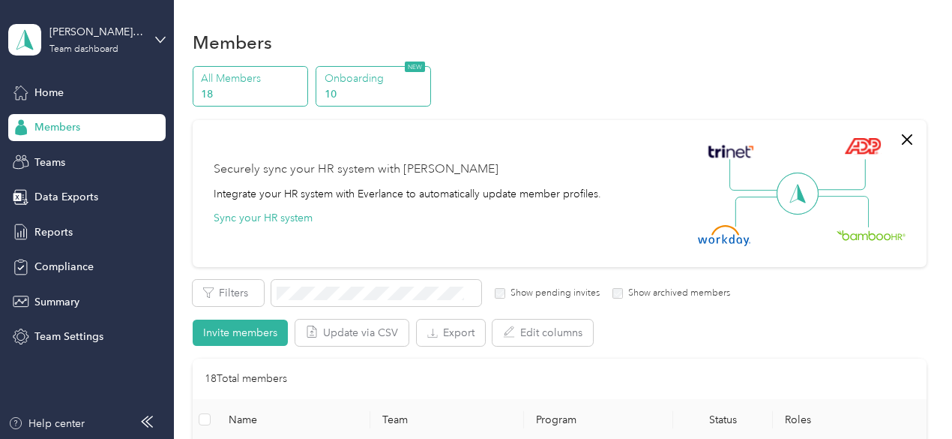
click at [363, 79] on p "Onboarding" at bounding box center [376, 78] width 102 height 16
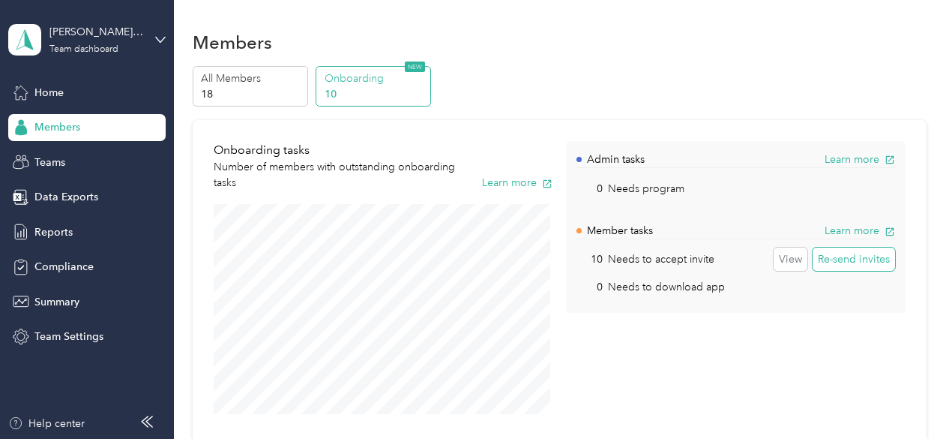
click at [837, 259] on button "Re-send invites" at bounding box center [854, 259] width 82 height 24
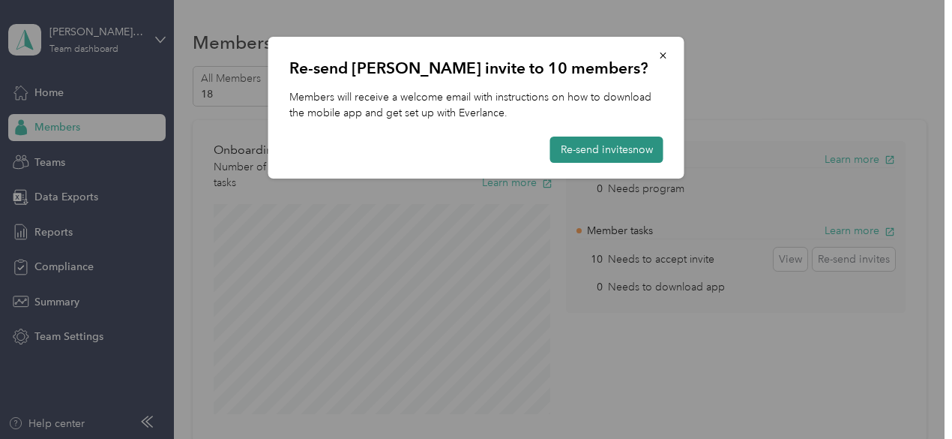
click at [620, 145] on button "Re-send invites now" at bounding box center [606, 149] width 113 height 26
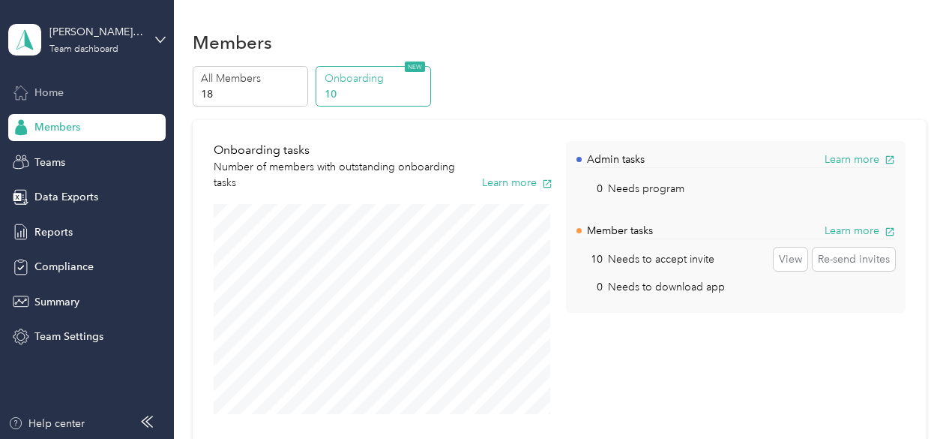
click at [43, 89] on span "Home" at bounding box center [48, 93] width 29 height 16
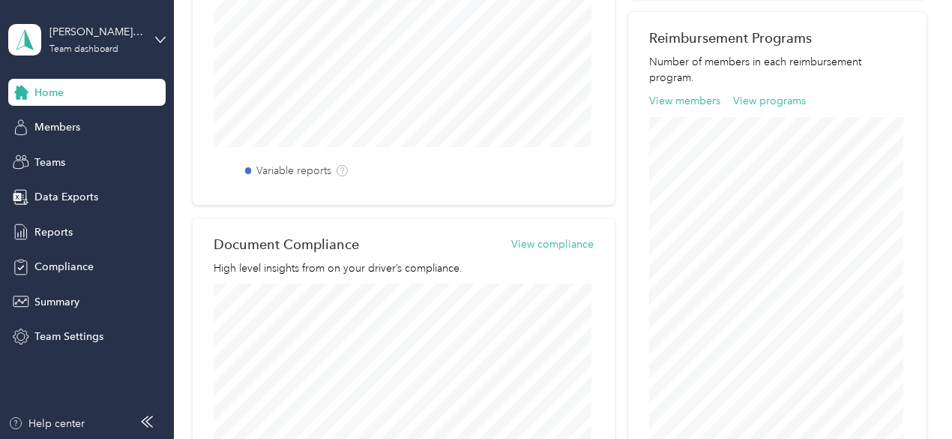
scroll to position [600, 0]
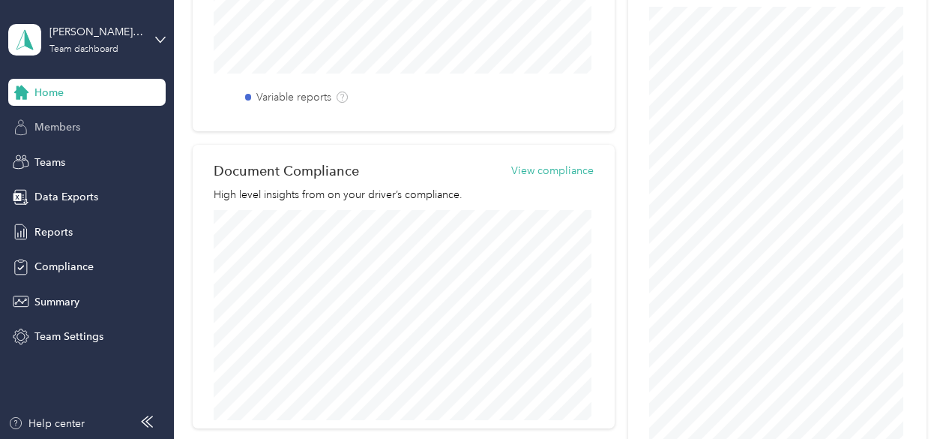
click at [48, 129] on span "Members" at bounding box center [57, 127] width 46 height 16
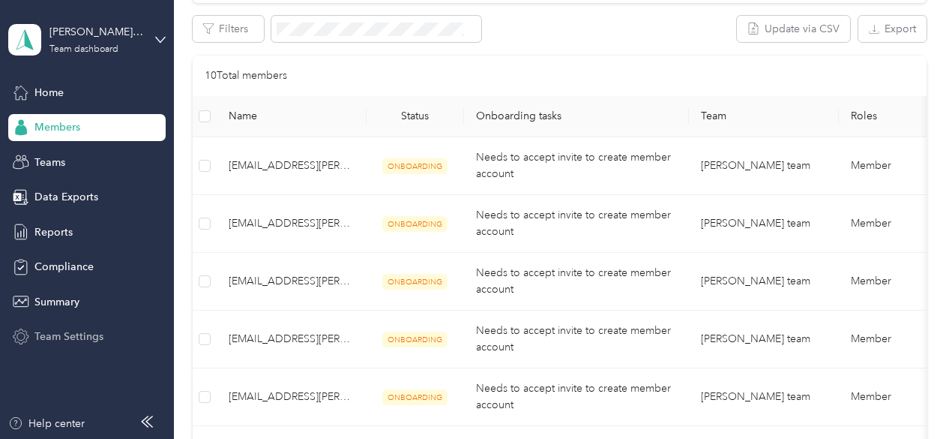
click at [81, 340] on span "Team Settings" at bounding box center [68, 336] width 69 height 16
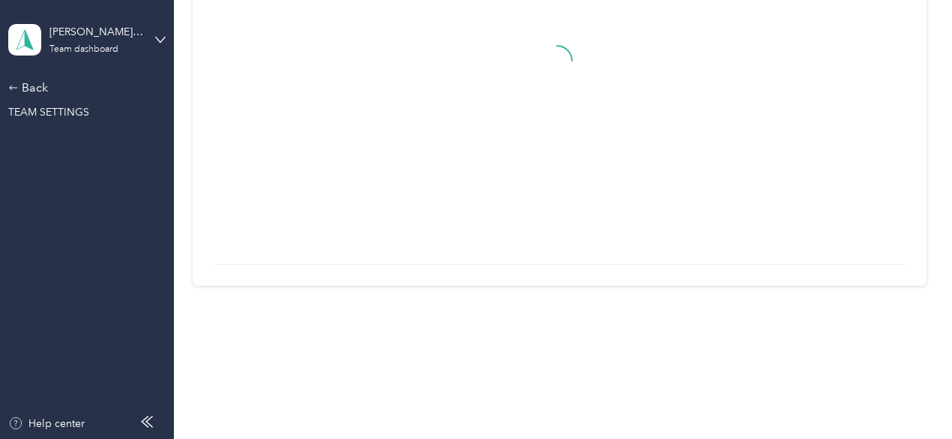
scroll to position [243, 0]
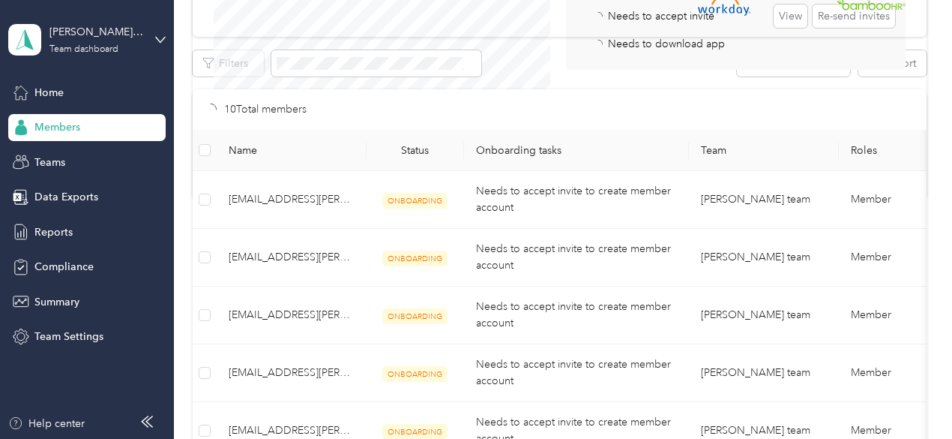
scroll to position [600, 0]
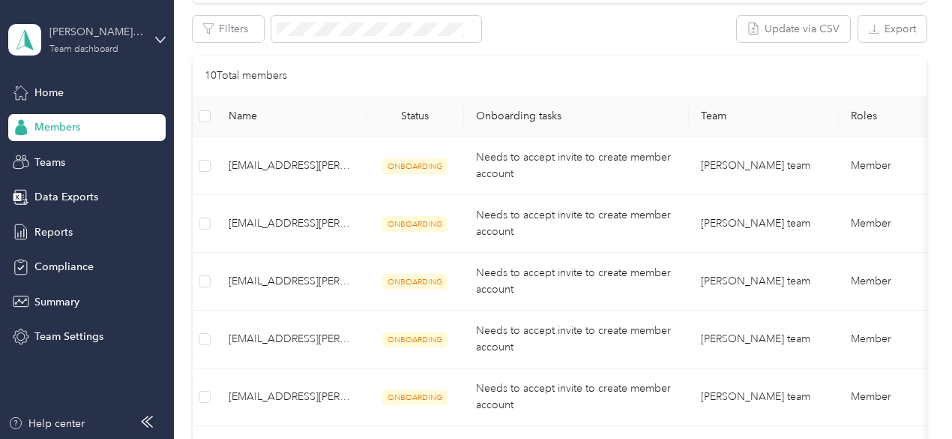
click at [124, 34] on div "[PERSON_NAME] team" at bounding box center [96, 32] width 94 height 16
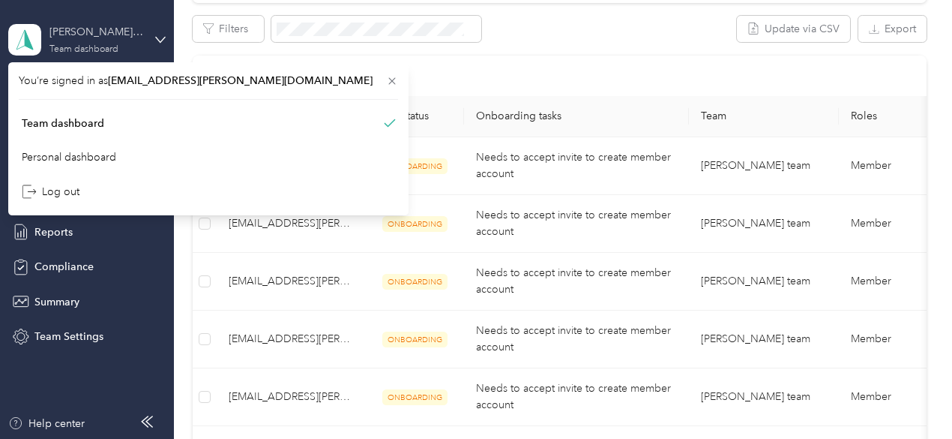
click at [124, 34] on div "[PERSON_NAME] team" at bounding box center [96, 32] width 94 height 16
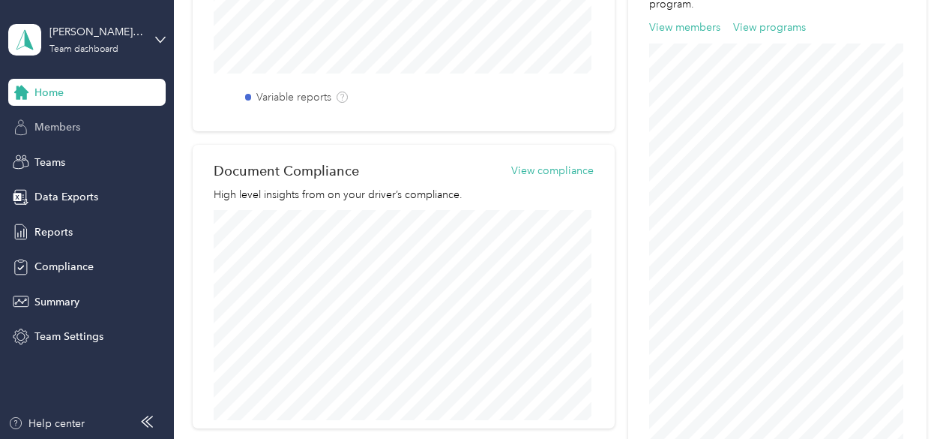
click at [58, 127] on span "Members" at bounding box center [57, 127] width 46 height 16
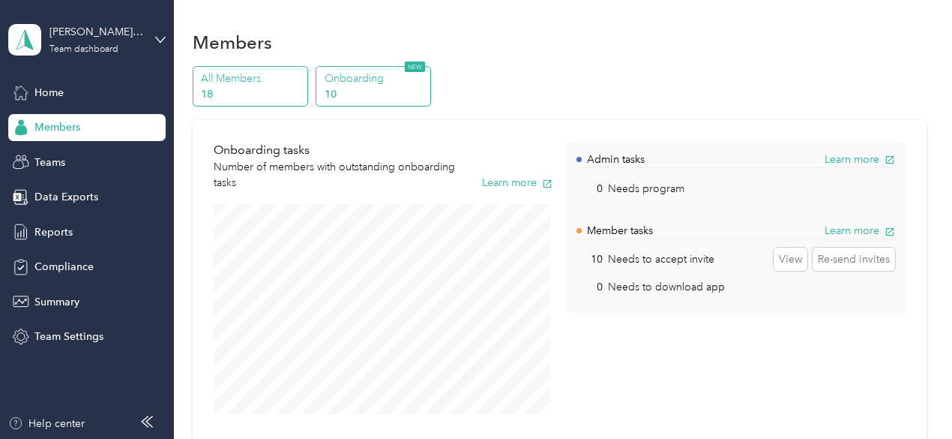
click at [232, 79] on p "All Members" at bounding box center [252, 78] width 102 height 16
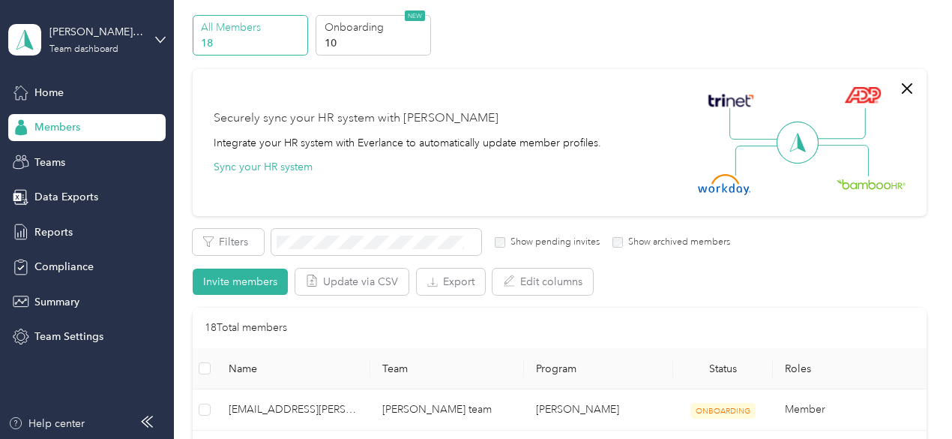
scroll to position [75, 0]
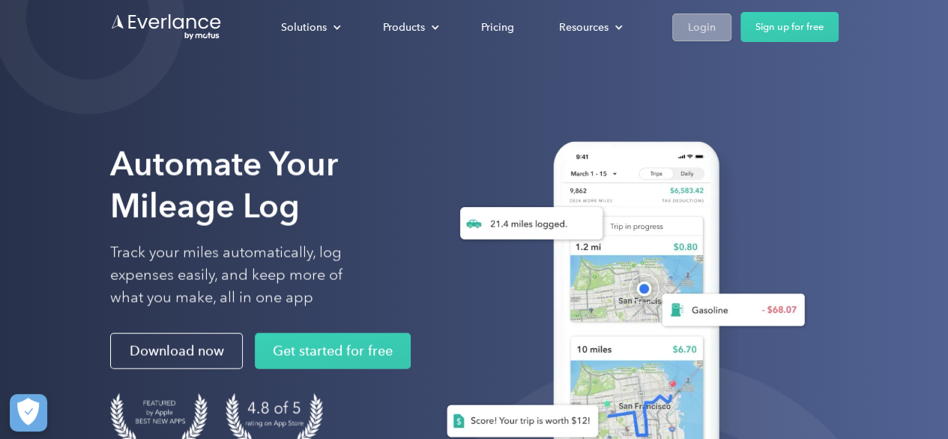
click at [694, 30] on div "Login" at bounding box center [702, 27] width 28 height 19
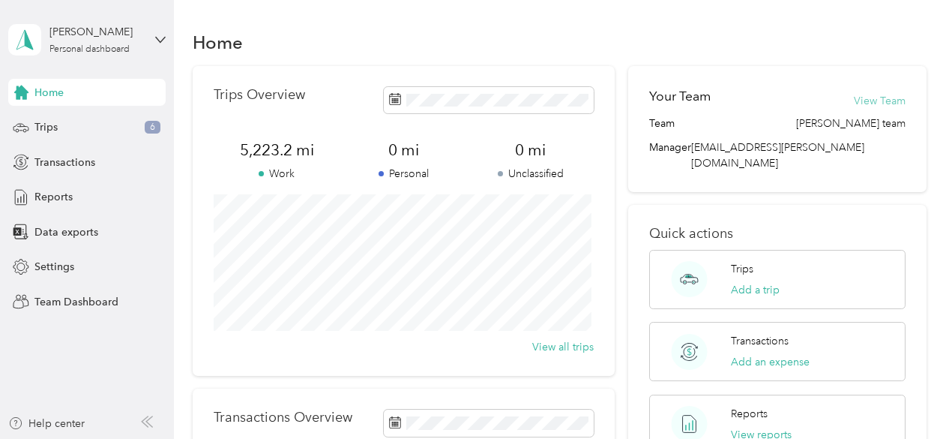
click at [874, 98] on button "View Team" at bounding box center [880, 101] width 52 height 16
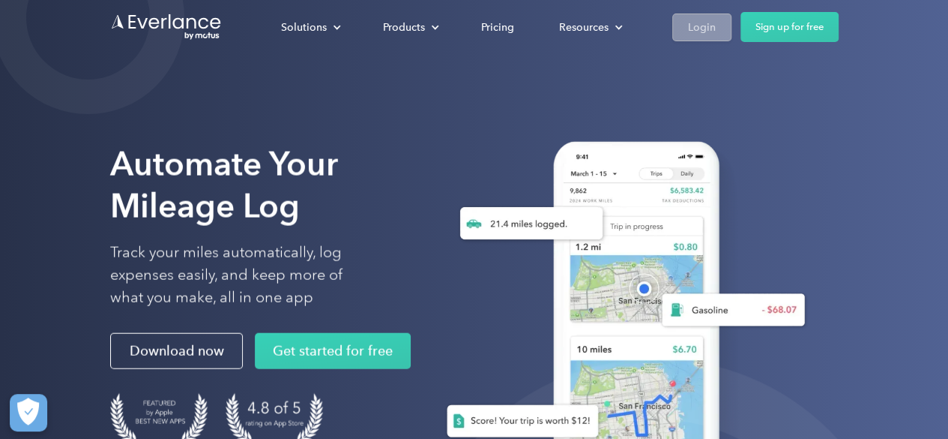
click at [691, 25] on div "Login" at bounding box center [702, 27] width 28 height 19
click at [697, 27] on div "Login" at bounding box center [702, 27] width 28 height 19
click at [700, 24] on div "Login" at bounding box center [702, 27] width 28 height 19
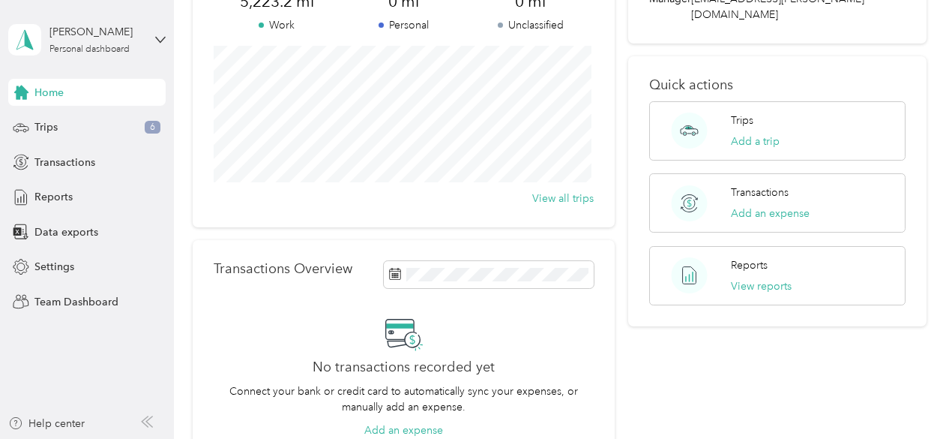
scroll to position [150, 0]
click at [160, 37] on icon at bounding box center [160, 39] width 10 height 10
click at [88, 118] on div "Team dashboard" at bounding box center [62, 119] width 80 height 16
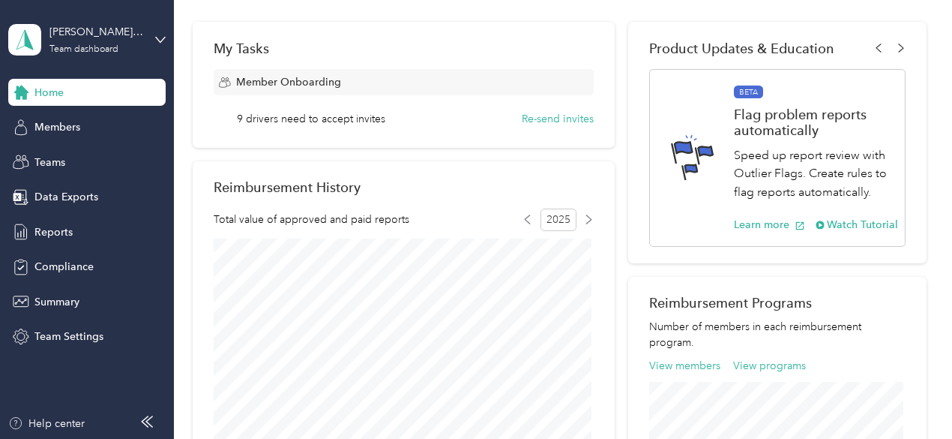
scroll to position [375, 0]
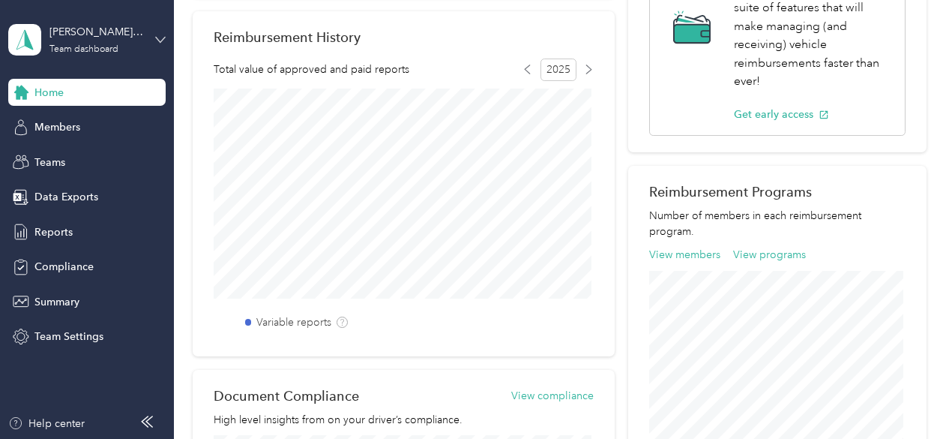
click at [160, 35] on icon at bounding box center [160, 39] width 10 height 10
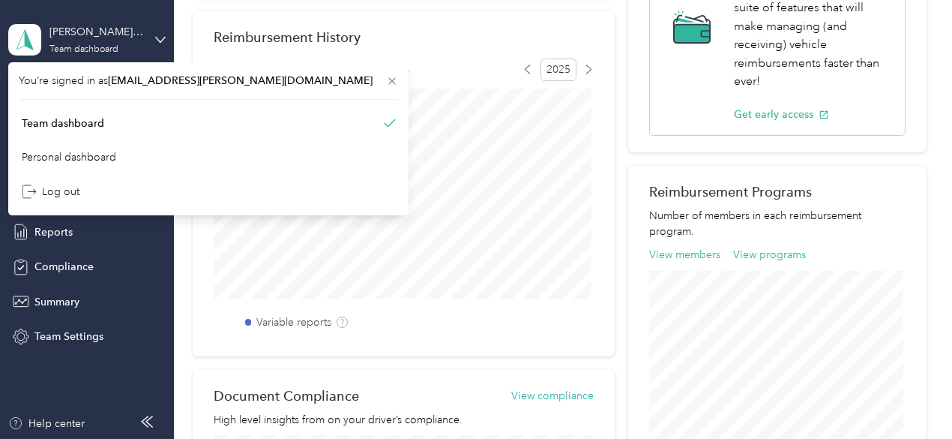
scroll to position [300, 0]
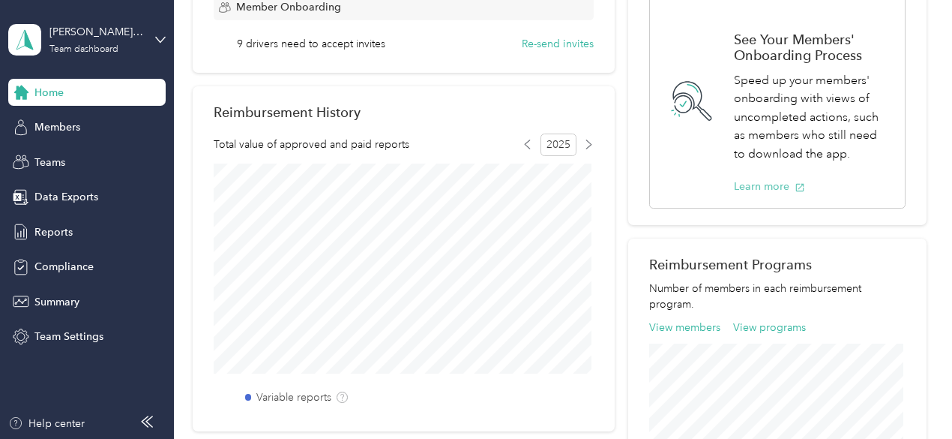
click at [743, 182] on button "Learn more" at bounding box center [769, 186] width 71 height 16
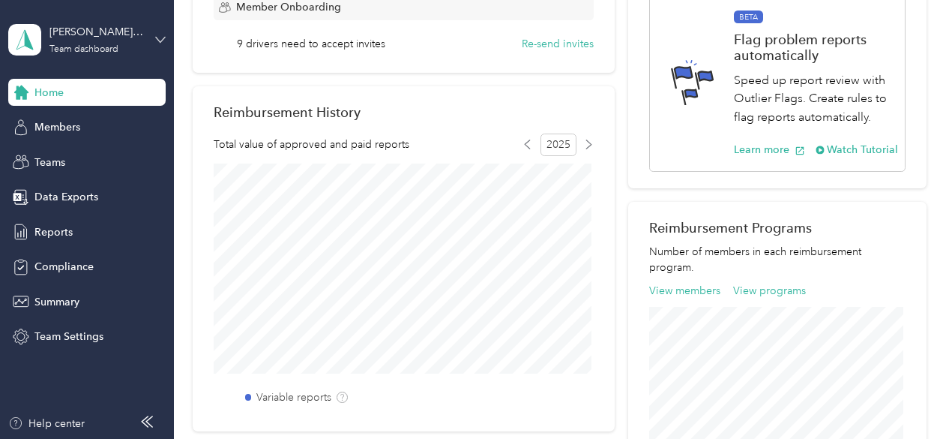
click at [159, 34] on icon at bounding box center [160, 39] width 10 height 10
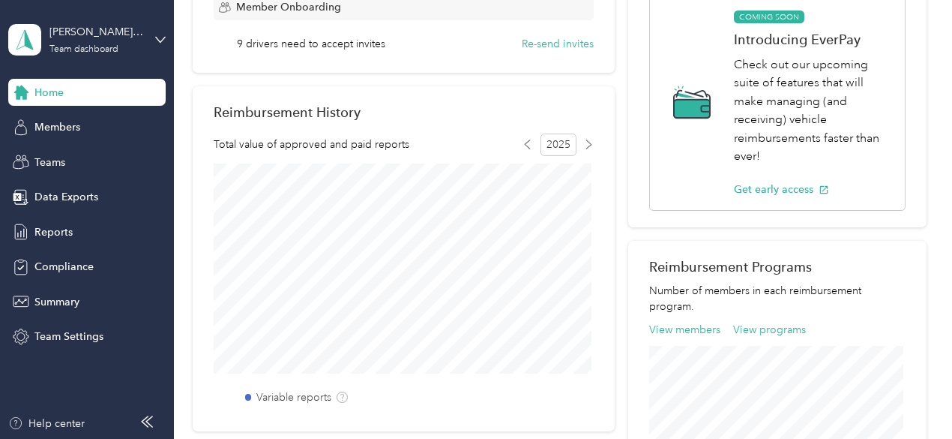
click at [97, 124] on div "Team dashboard" at bounding box center [208, 123] width 379 height 26
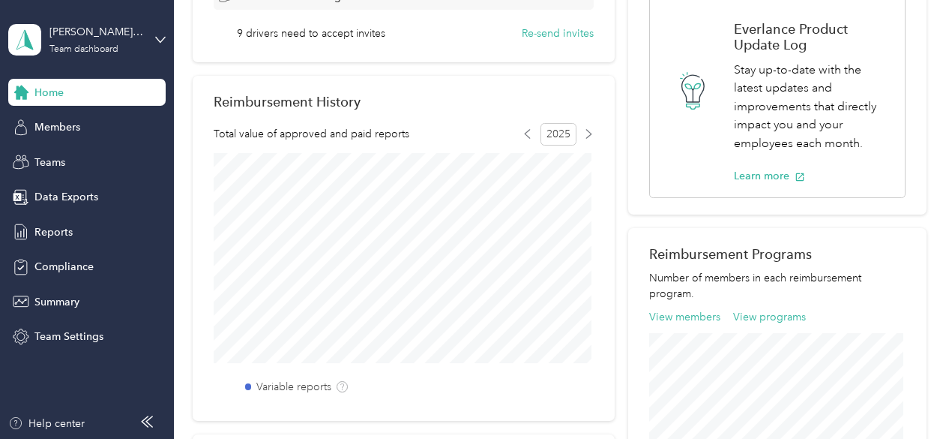
scroll to position [150, 0]
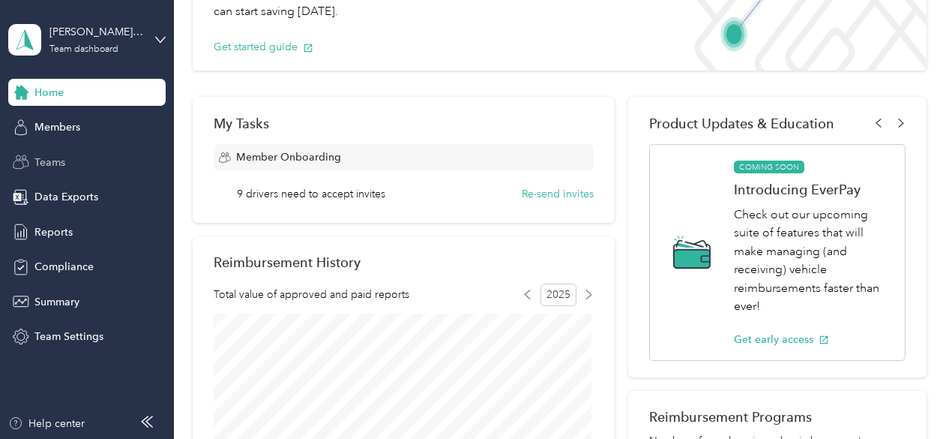
click at [51, 157] on span "Teams" at bounding box center [49, 162] width 31 height 16
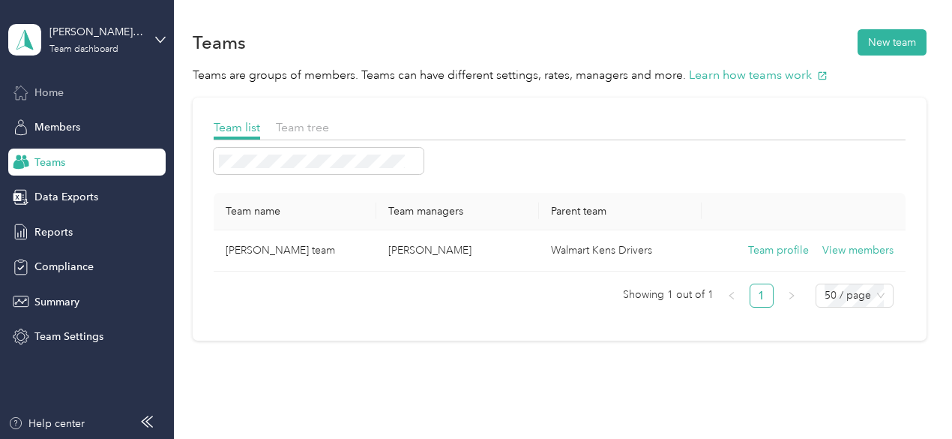
click at [48, 86] on span "Home" at bounding box center [48, 93] width 29 height 16
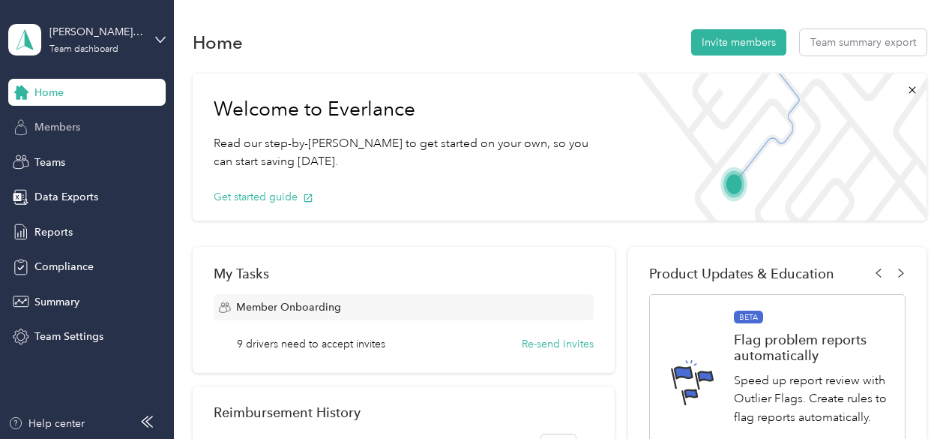
click at [88, 121] on div "Members" at bounding box center [86, 127] width 157 height 27
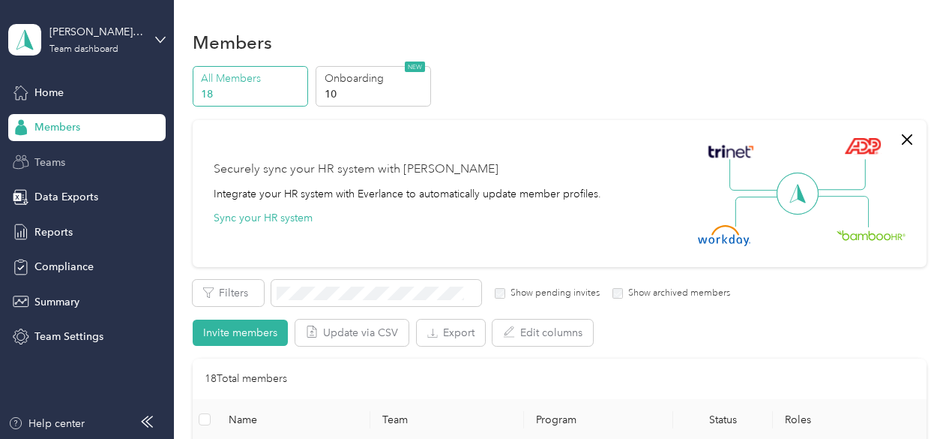
click at [46, 152] on div "Teams" at bounding box center [86, 161] width 157 height 27
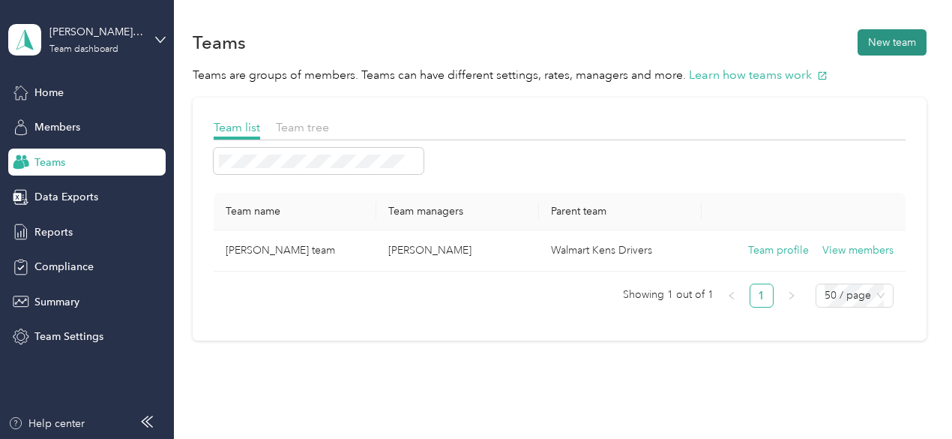
click at [883, 38] on button "New team" at bounding box center [892, 42] width 69 height 26
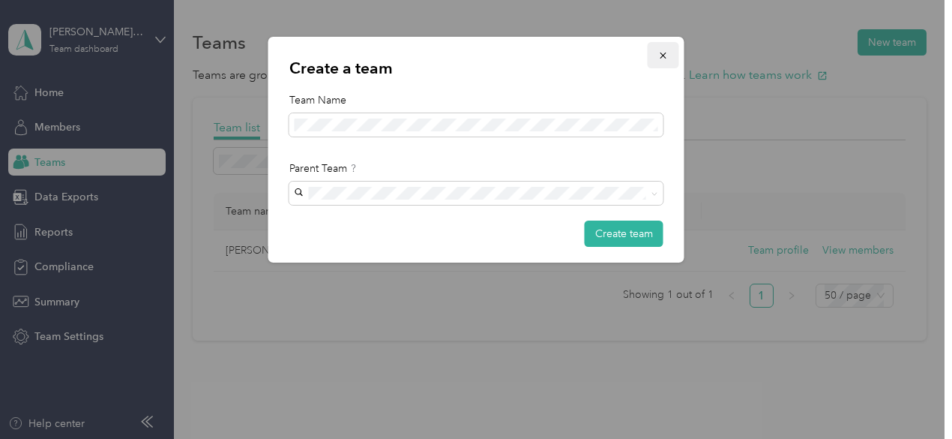
click at [663, 52] on icon "button" at bounding box center [663, 55] width 10 height 10
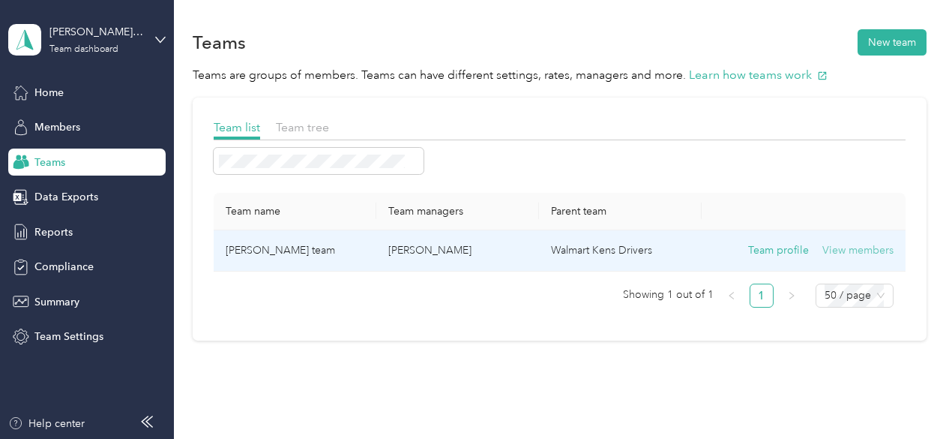
click at [862, 250] on button "View members" at bounding box center [858, 250] width 71 height 16
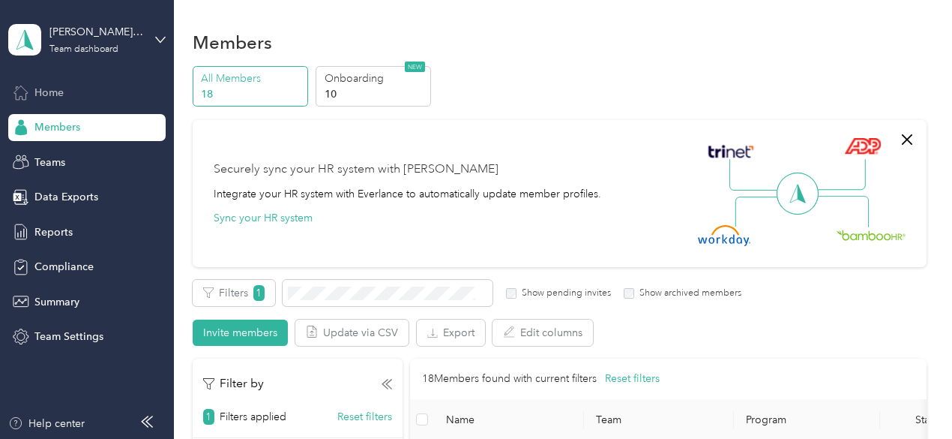
click at [55, 89] on span "Home" at bounding box center [48, 93] width 29 height 16
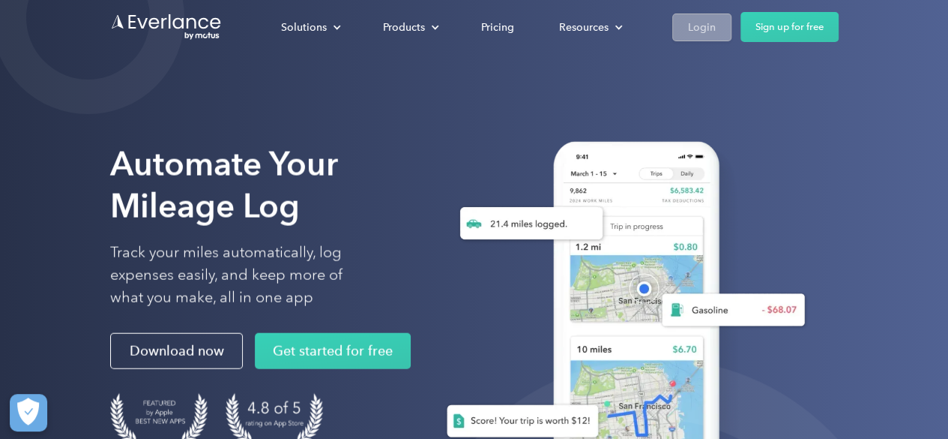
click at [711, 22] on div "Login" at bounding box center [702, 27] width 28 height 19
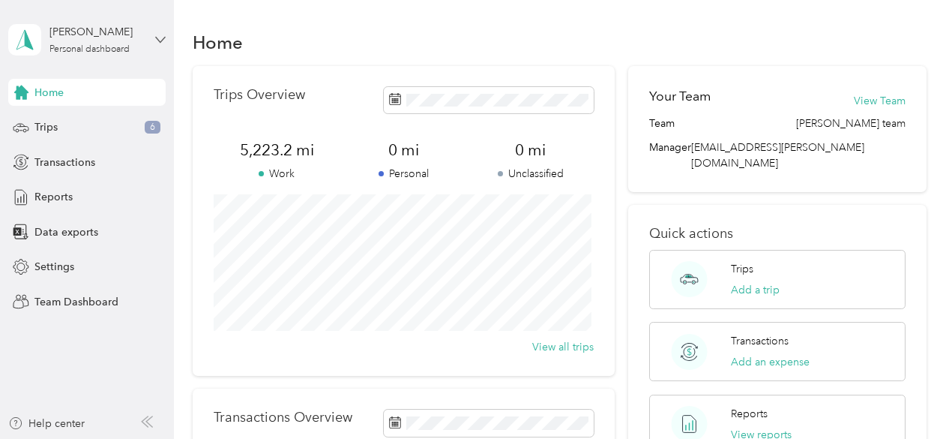
click at [159, 38] on icon at bounding box center [160, 39] width 10 height 10
click at [73, 119] on div "Team dashboard" at bounding box center [62, 123] width 80 height 16
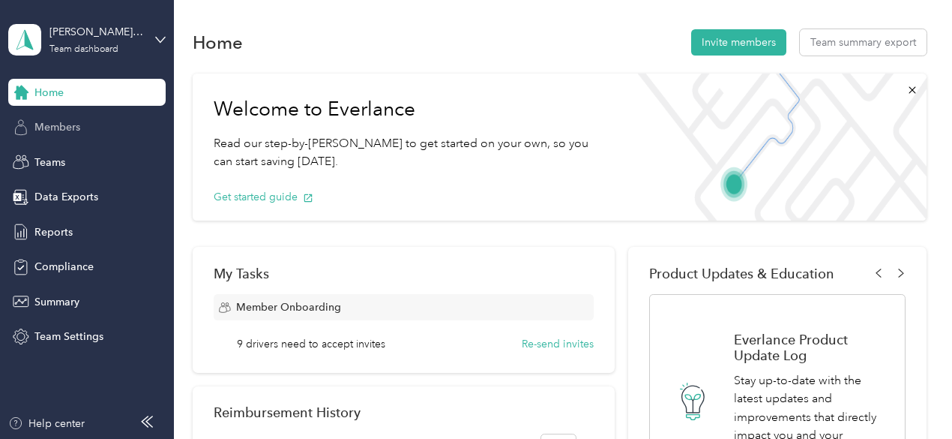
click at [58, 125] on span "Members" at bounding box center [57, 127] width 46 height 16
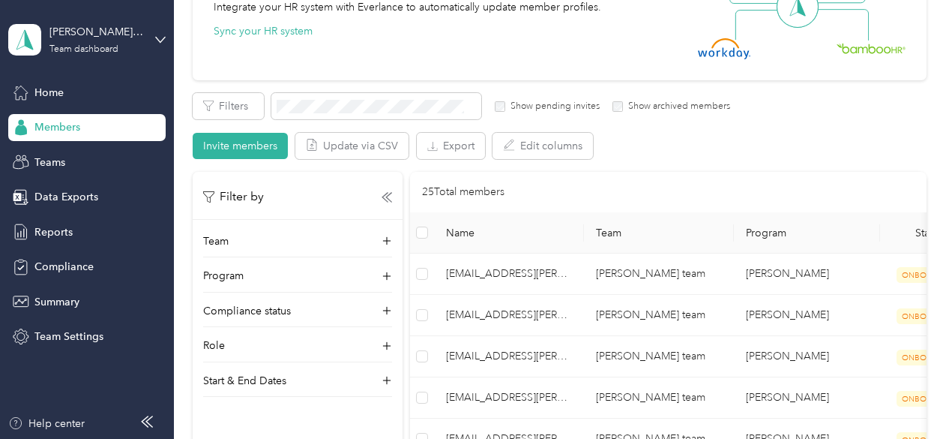
scroll to position [225, 0]
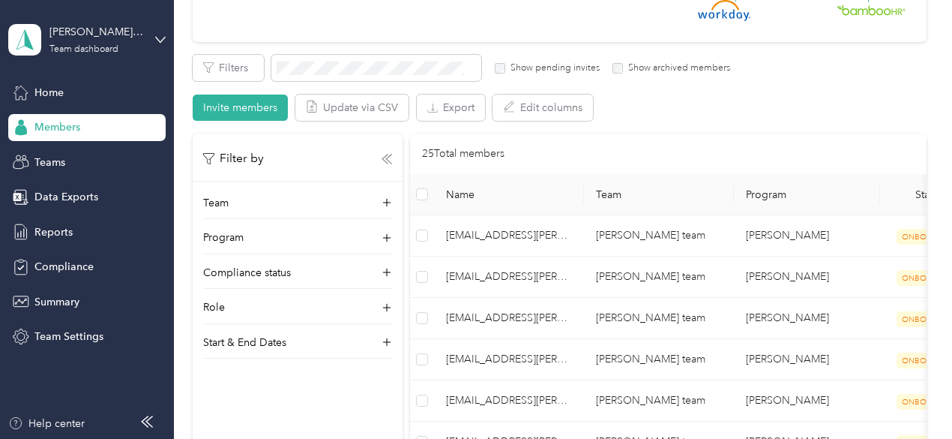
click at [386, 160] on icon at bounding box center [387, 159] width 10 height 10
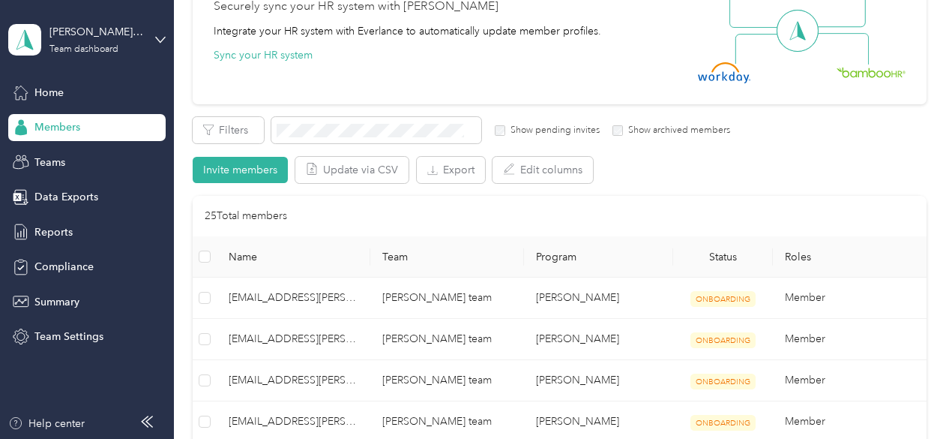
scroll to position [150, 0]
